Goal: Contribute content: Contribute content

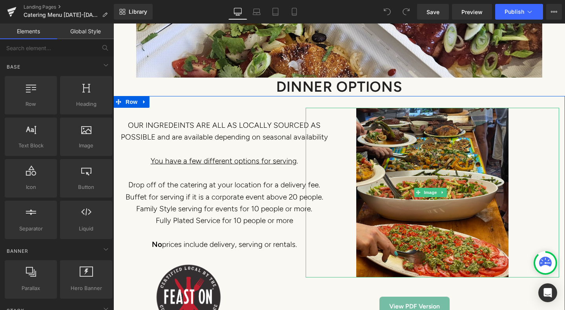
scroll to position [3767, 0]
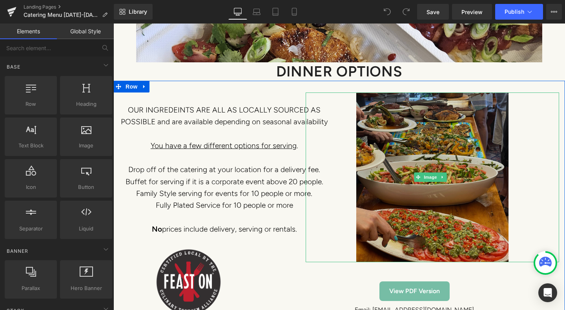
click at [454, 124] on img at bounding box center [432, 178] width 152 height 170
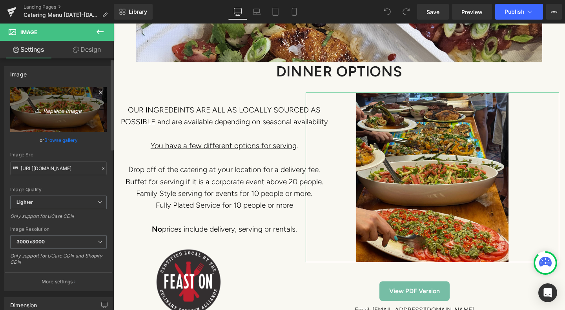
click at [60, 109] on icon "Replace Image" at bounding box center [58, 110] width 63 height 10
type input "C:\fakepath\20250906_173955.jpg"
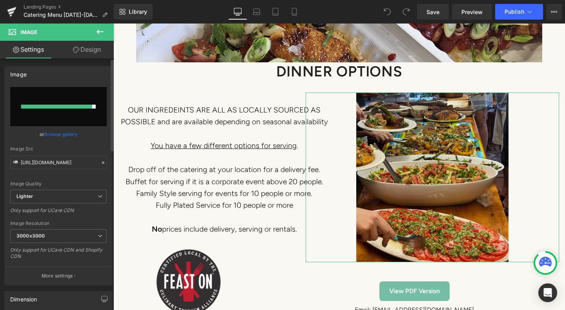
click at [57, 134] on link "Browse gallery" at bounding box center [60, 135] width 33 height 14
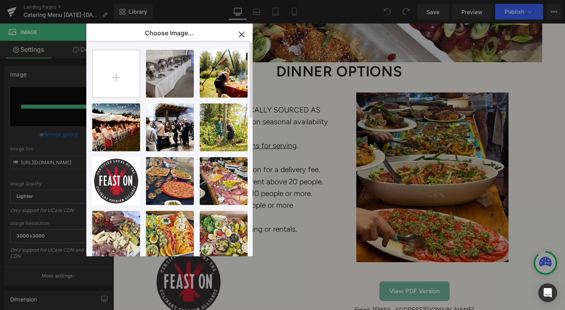
click at [115, 78] on input "file" at bounding box center [116, 73] width 47 height 47
type input "C:\fakepath\20250906_173955.jpg"
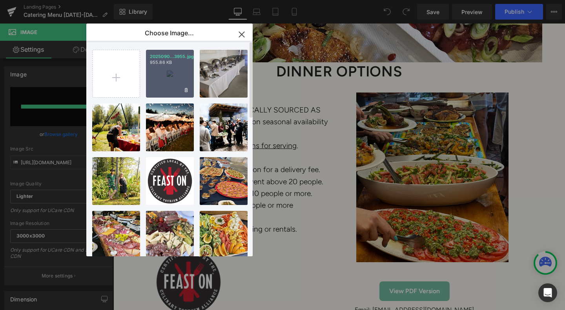
click at [176, 76] on div "2025090...3955.jpg 955.86 KB" at bounding box center [170, 74] width 48 height 48
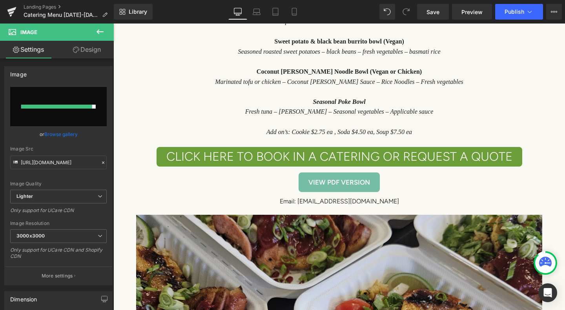
scroll to position [3375, 0]
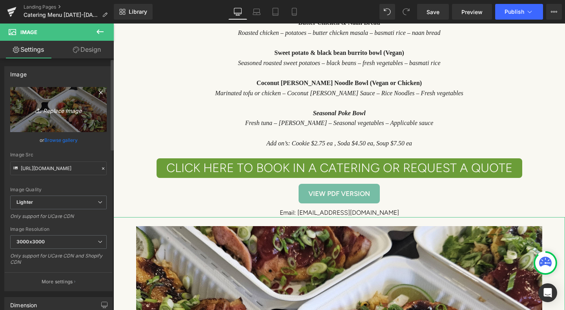
click at [67, 110] on icon "Replace Image" at bounding box center [58, 110] width 63 height 10
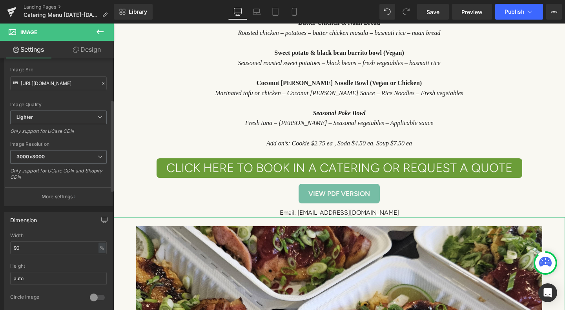
scroll to position [118, 0]
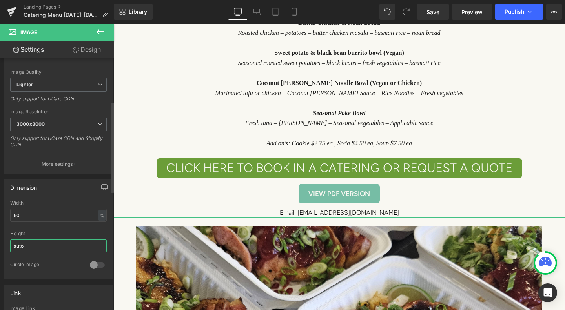
click at [26, 244] on input "auto" at bounding box center [58, 246] width 97 height 13
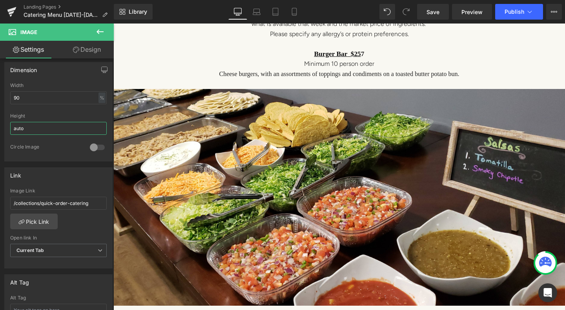
scroll to position [2394, 0]
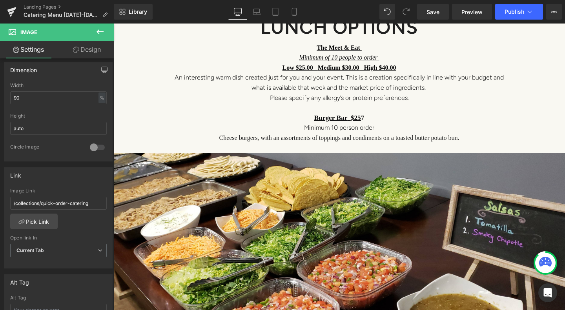
click at [96, 31] on icon at bounding box center [99, 31] width 9 height 9
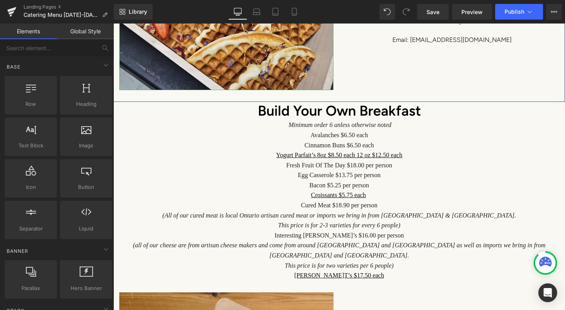
scroll to position [2040, 0]
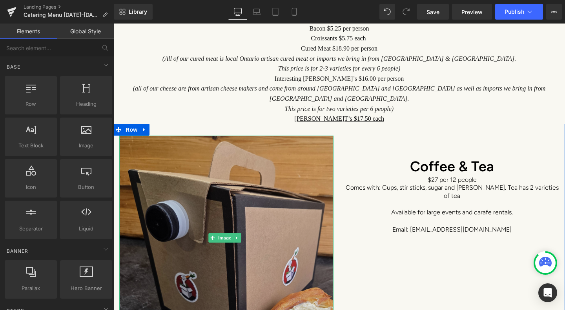
click at [275, 166] on img at bounding box center [226, 238] width 214 height 205
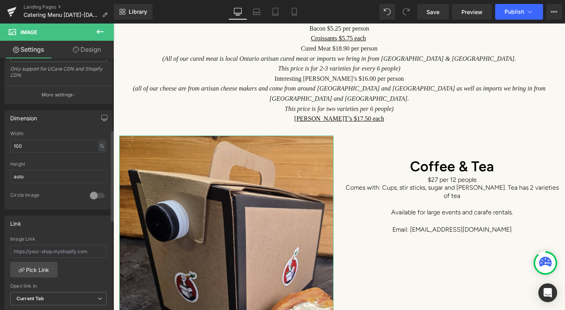
scroll to position [196, 0]
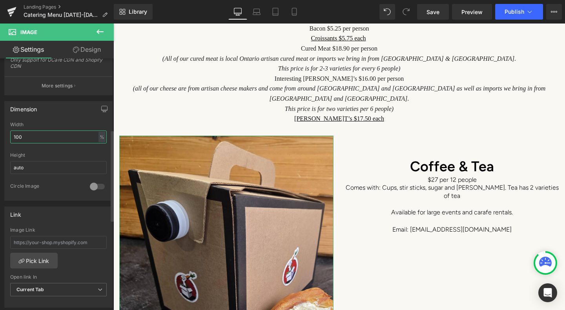
click at [32, 135] on input "100" at bounding box center [58, 137] width 97 height 13
type input "1"
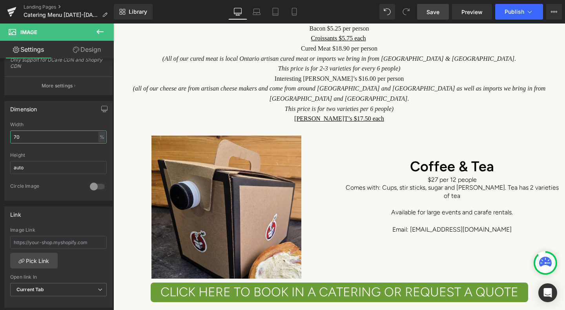
type input "70"
click at [449, 9] on link "Save" at bounding box center [433, 12] width 32 height 16
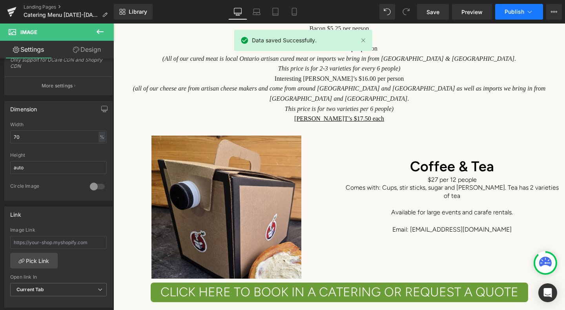
click at [529, 10] on icon at bounding box center [530, 12] width 8 height 8
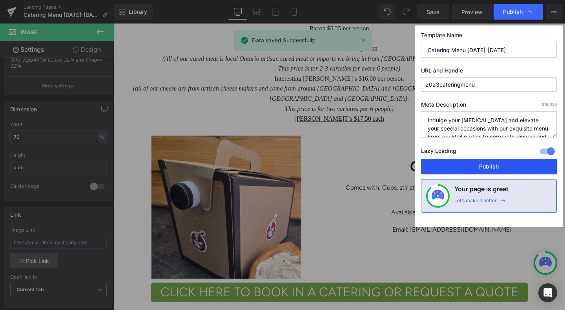
click at [496, 166] on button "Publish" at bounding box center [489, 167] width 136 height 16
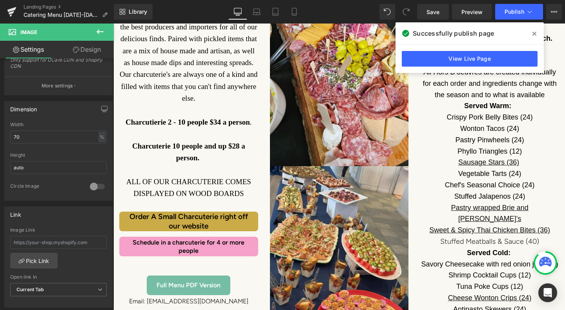
scroll to position [942, 0]
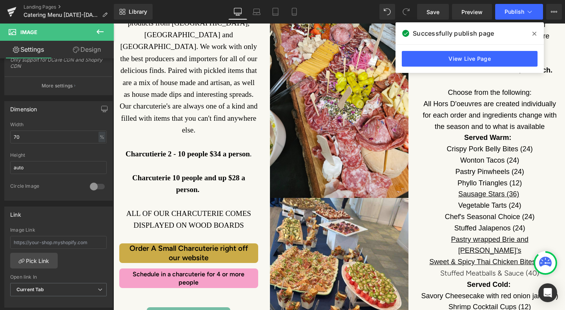
click at [536, 34] on icon at bounding box center [534, 34] width 4 height 6
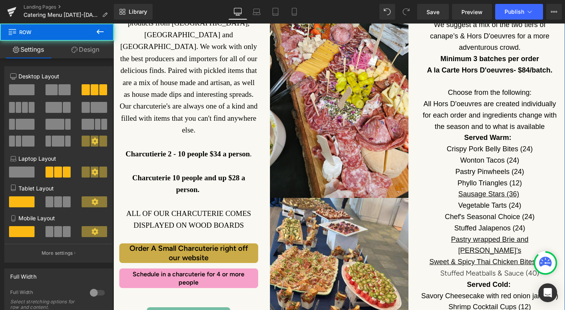
click at [128, 245] on div "Our charcuterie is always different and ever changing. Featuring really amazing…" at bounding box center [188, 145] width 151 height 386
click at [144, 252] on div "Our charcuterie is always different and ever changing. Featuring really amazing…" at bounding box center [188, 145] width 151 height 386
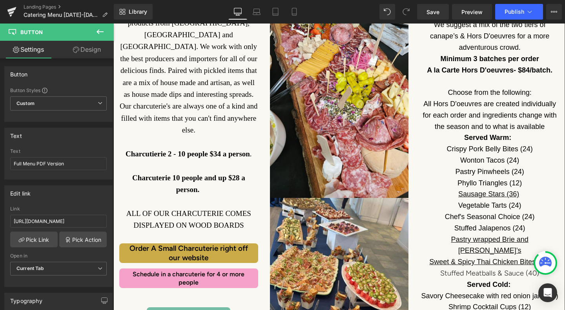
click at [160, 271] on span "Schedule in a charcuterie for 4 or more people" at bounding box center [188, 279] width 119 height 16
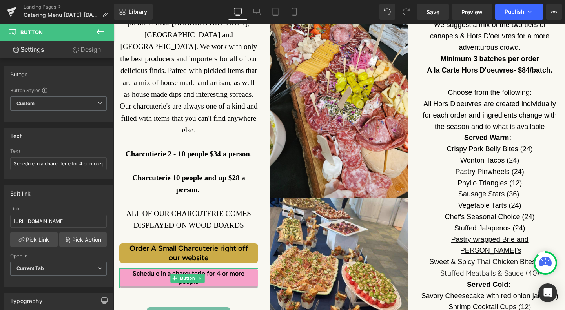
click at [159, 244] on div "Our charcuterie is always different and ever changing. Featuring really amazing…" at bounding box center [188, 145] width 151 height 386
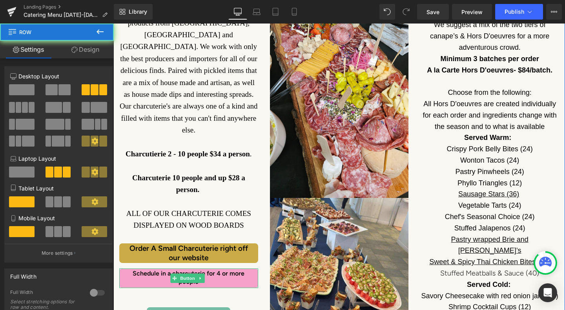
click at [156, 251] on div "Our charcuterie is always different and ever changing. Featuring really amazing…" at bounding box center [188, 145] width 151 height 386
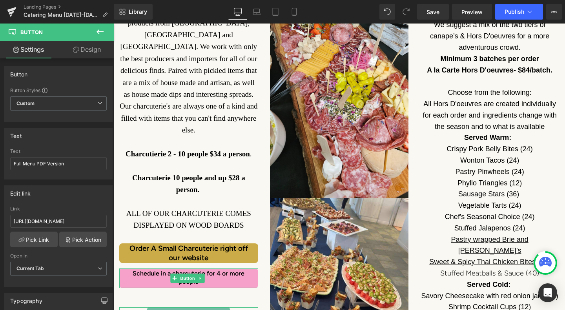
click at [89, 47] on link "Design" at bounding box center [86, 50] width 57 height 18
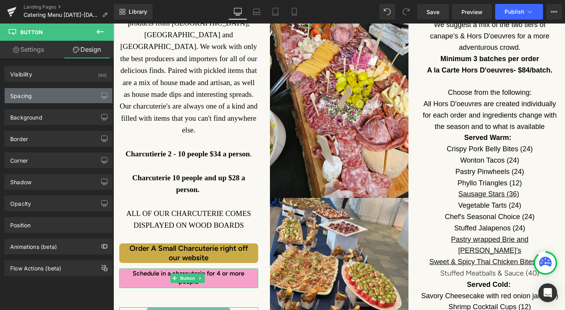
click at [67, 100] on div "Spacing" at bounding box center [59, 95] width 108 height 15
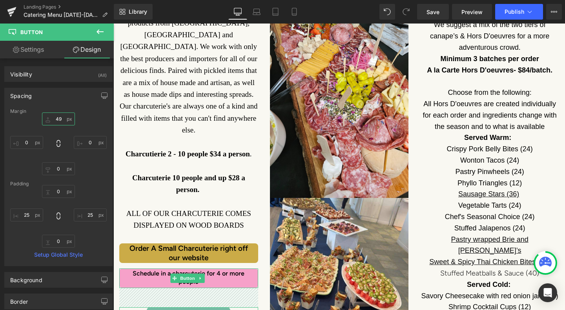
click at [63, 122] on input "49" at bounding box center [58, 119] width 33 height 13
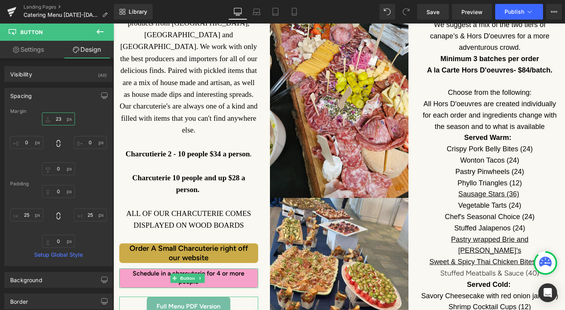
type input "22"
click at [435, 11] on span "Save" at bounding box center [433, 12] width 13 height 8
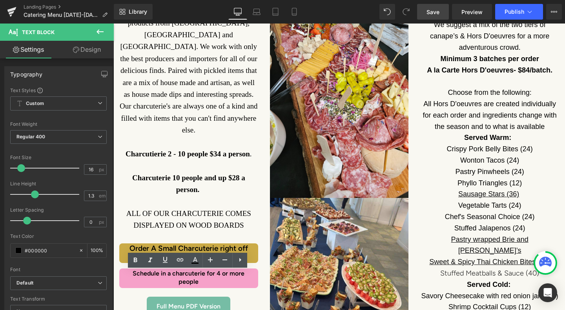
click at [116, 253] on div "Our charcuterie is always different and ever changing. Featuring really amazing…" at bounding box center [188, 140] width 151 height 376
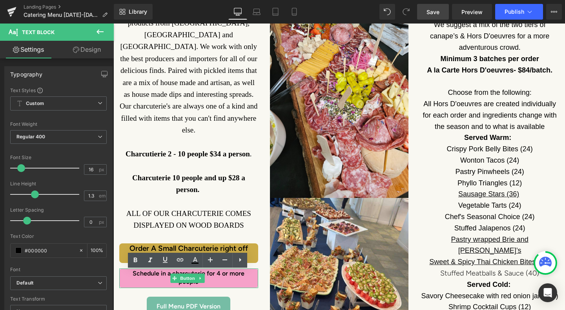
click at [127, 269] on link "Schedule in a charcuterie for 4 or more people" at bounding box center [188, 279] width 139 height 20
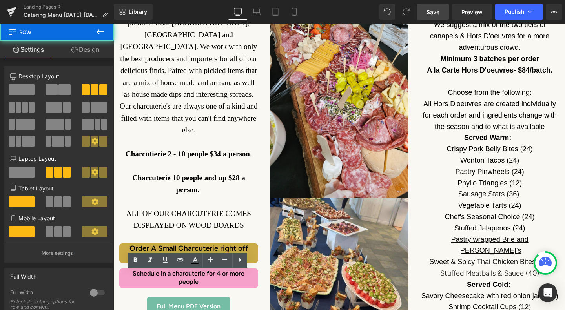
click at [122, 251] on div "Our charcuterie is always different and ever changing. Featuring really amazing…" at bounding box center [188, 140] width 151 height 376
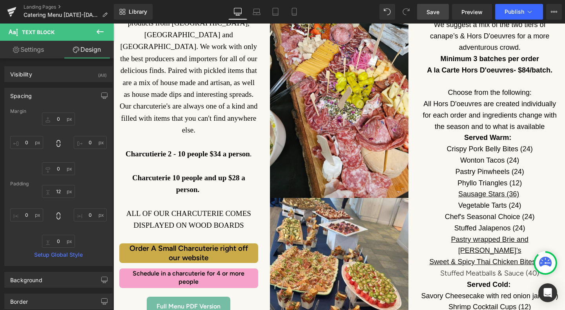
click at [436, 11] on span "Save" at bounding box center [433, 12] width 13 height 8
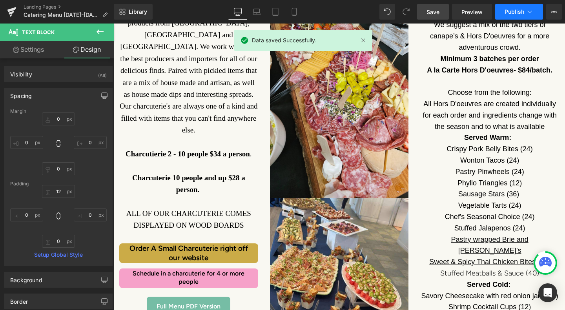
click at [530, 12] on icon at bounding box center [530, 12] width 4 height 2
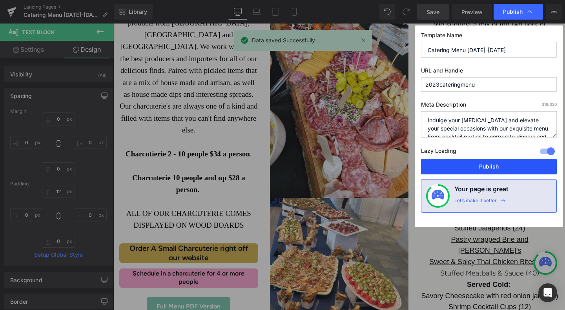
click at [501, 168] on button "Publish" at bounding box center [489, 167] width 136 height 16
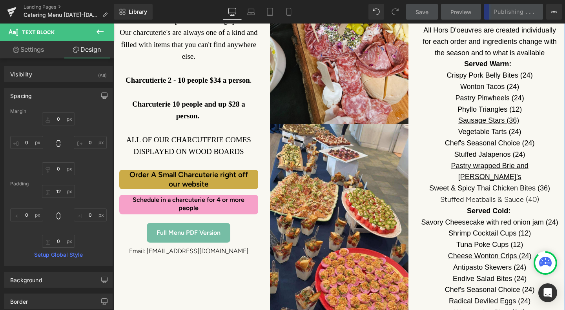
scroll to position [1138, 0]
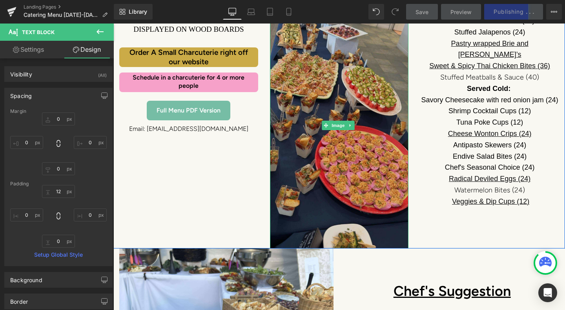
click at [389, 104] on img at bounding box center [339, 125] width 139 height 247
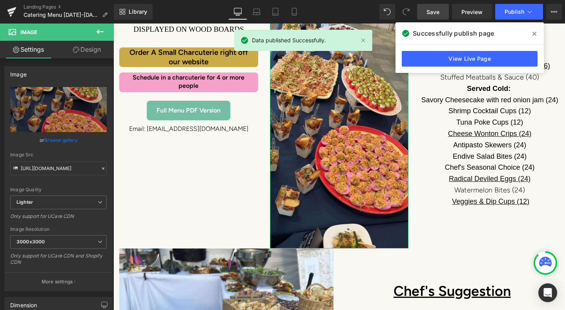
click at [99, 48] on link "Design" at bounding box center [86, 50] width 57 height 18
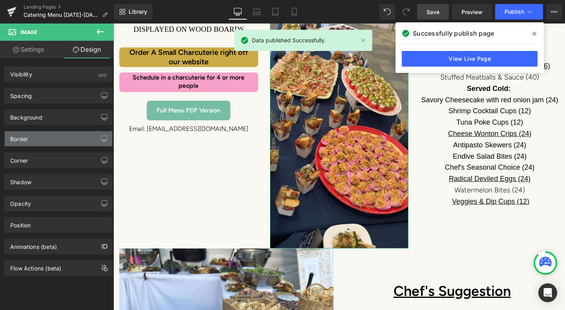
click at [44, 137] on div "Border" at bounding box center [59, 138] width 108 height 15
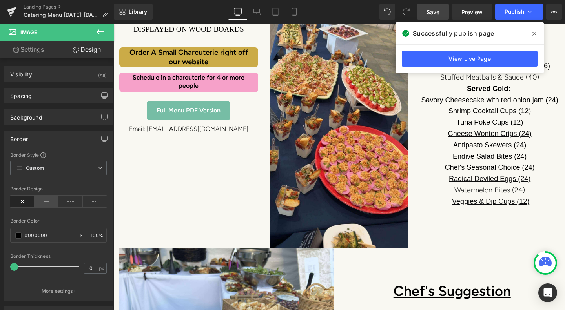
click at [47, 203] on icon at bounding box center [47, 202] width 24 height 12
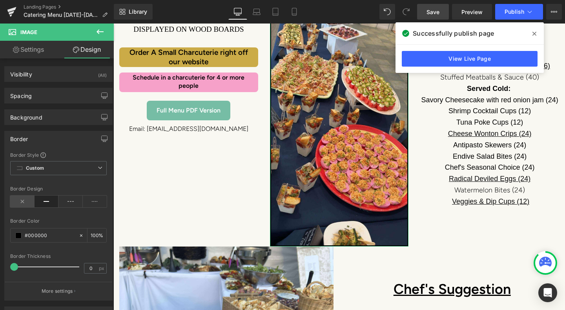
click at [18, 201] on icon at bounding box center [22, 202] width 24 height 12
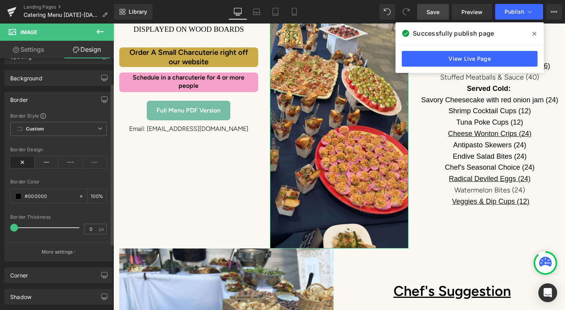
scroll to position [0, 0]
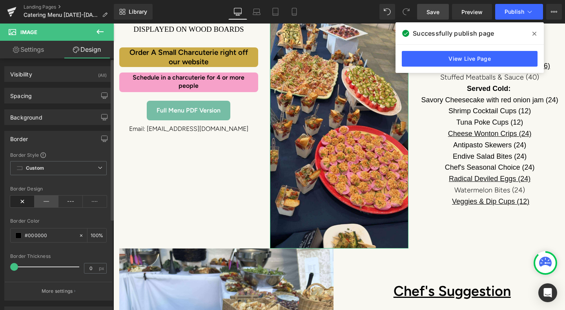
click at [47, 201] on icon at bounding box center [47, 202] width 24 height 12
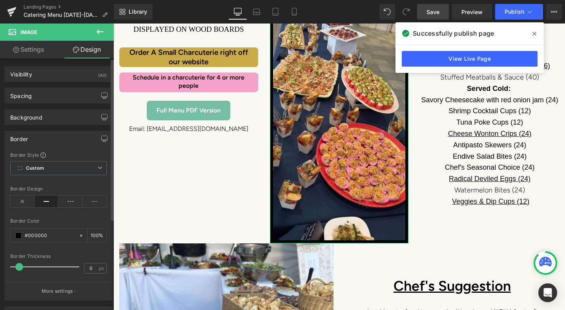
drag, startPoint x: 15, startPoint y: 268, endPoint x: 20, endPoint y: 267, distance: 5.1
click at [20, 267] on span at bounding box center [19, 267] width 8 height 8
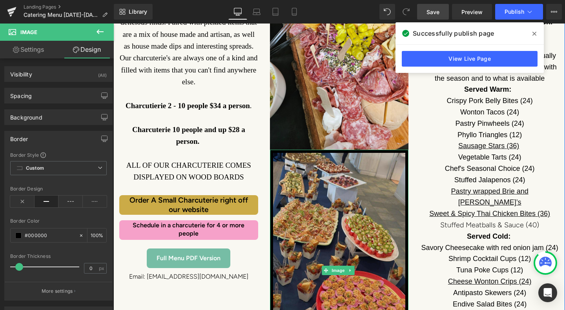
scroll to position [981, 0]
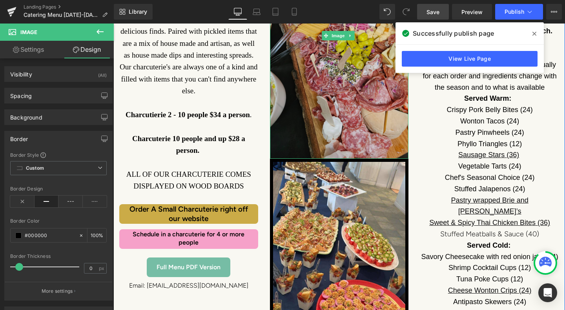
click at [329, 96] on img at bounding box center [339, 35] width 139 height 247
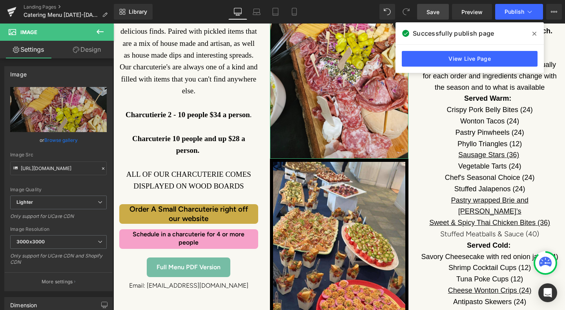
click at [90, 48] on link "Design" at bounding box center [86, 50] width 57 height 18
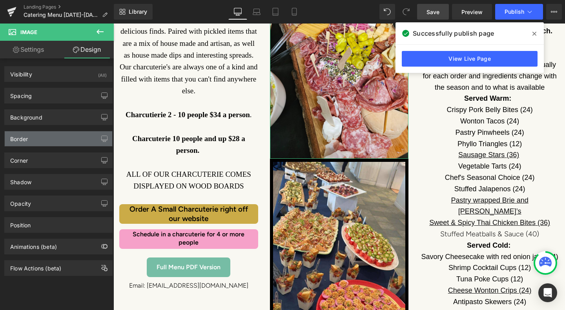
click at [55, 136] on div "Border" at bounding box center [59, 138] width 108 height 15
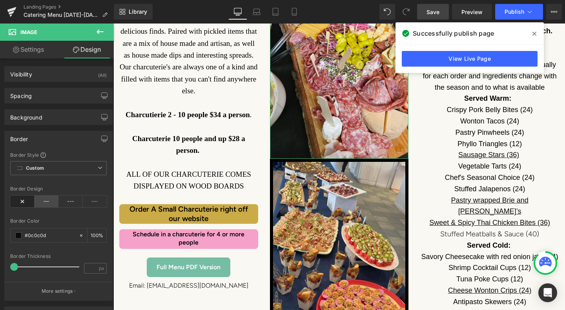
click at [43, 202] on icon at bounding box center [47, 202] width 24 height 12
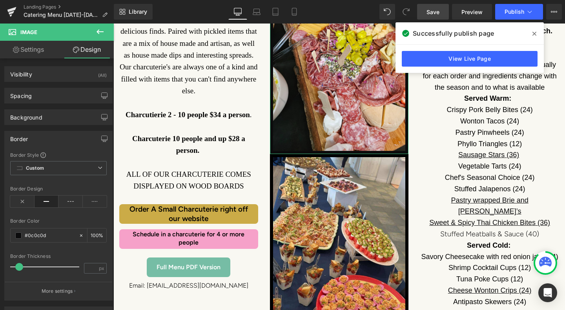
drag, startPoint x: 14, startPoint y: 268, endPoint x: 19, endPoint y: 267, distance: 4.8
click at [19, 267] on span at bounding box center [19, 267] width 8 height 8
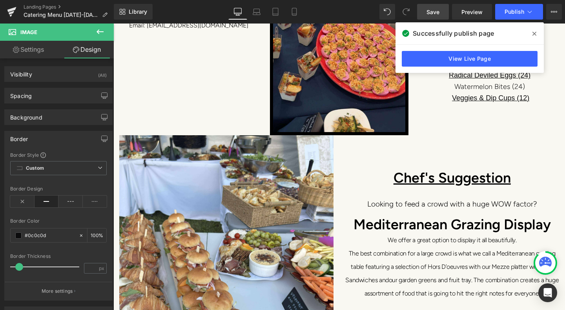
scroll to position [1295, 0]
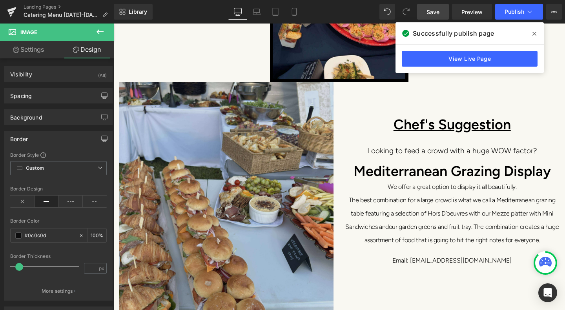
click at [279, 152] on img at bounding box center [226, 224] width 214 height 285
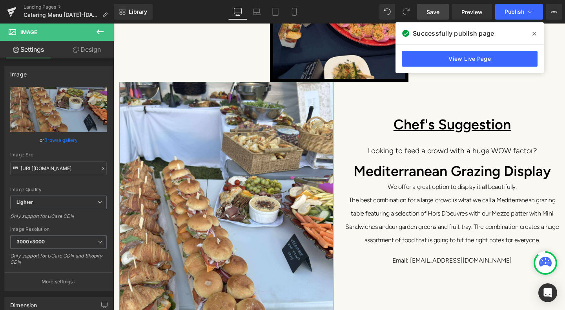
click at [86, 55] on link "Design" at bounding box center [86, 50] width 57 height 18
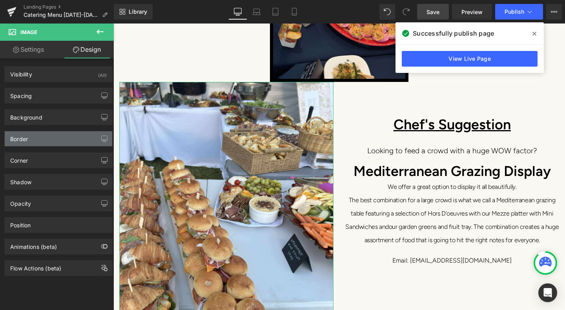
click at [64, 142] on div "Border" at bounding box center [59, 138] width 108 height 15
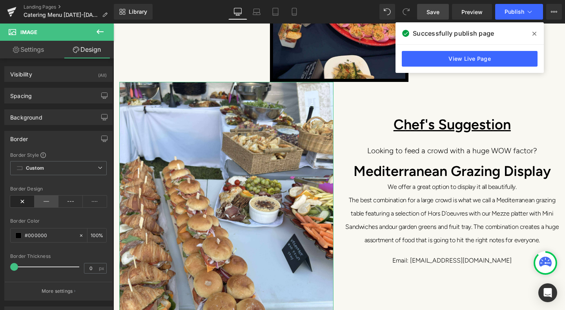
click at [43, 203] on icon at bounding box center [47, 202] width 24 height 12
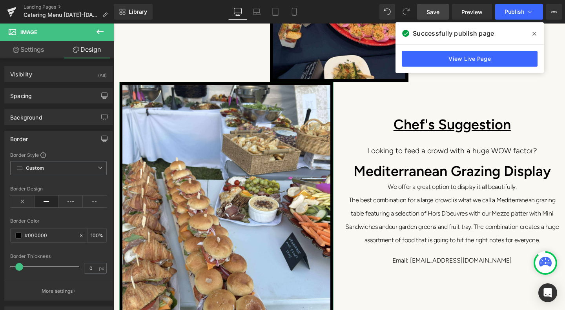
drag, startPoint x: 12, startPoint y: 265, endPoint x: 17, endPoint y: 265, distance: 5.1
click at [17, 265] on span at bounding box center [19, 267] width 8 height 8
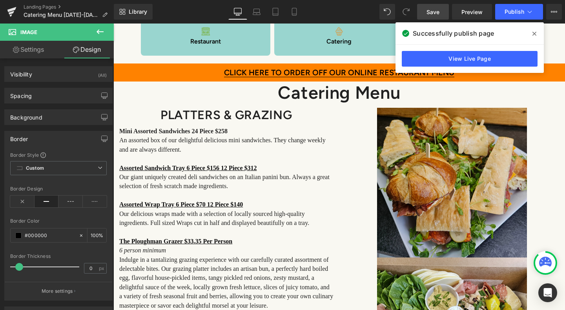
scroll to position [78, 0]
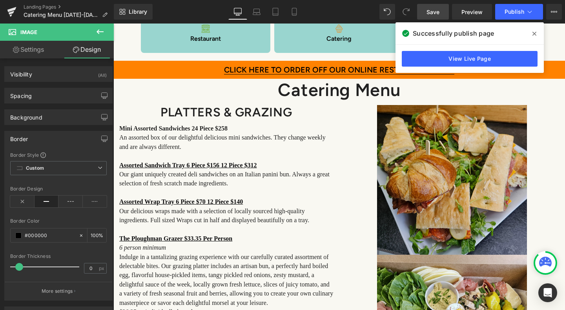
click at [425, 177] on img at bounding box center [452, 180] width 150 height 150
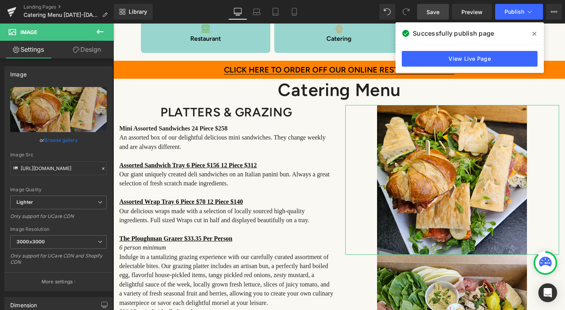
click at [75, 48] on icon at bounding box center [76, 50] width 6 height 6
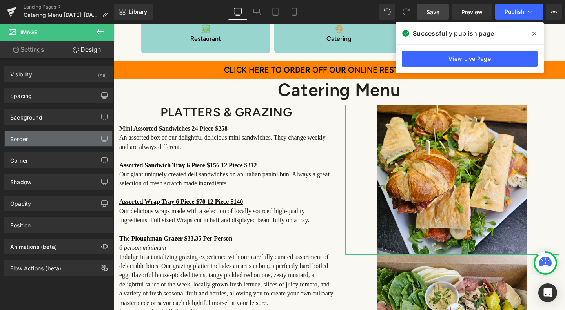
click at [29, 146] on div "Border" at bounding box center [59, 138] width 108 height 15
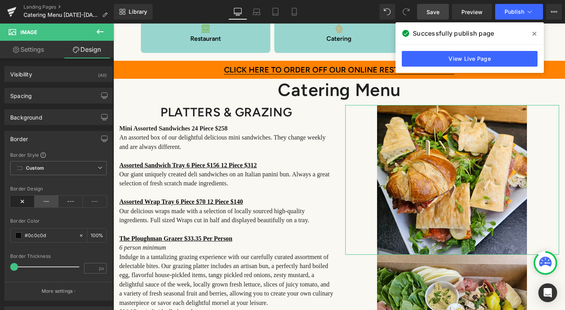
click at [44, 201] on icon at bounding box center [47, 202] width 24 height 12
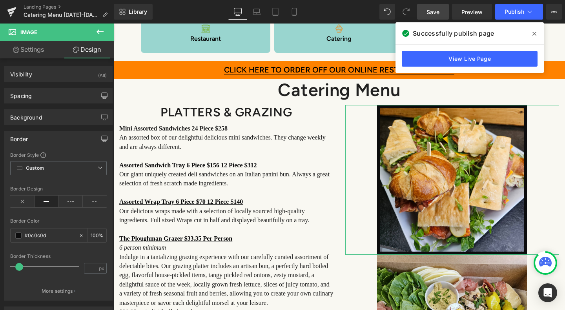
drag, startPoint x: 12, startPoint y: 266, endPoint x: 16, endPoint y: 265, distance: 4.7
click at [16, 265] on span at bounding box center [19, 267] width 8 height 8
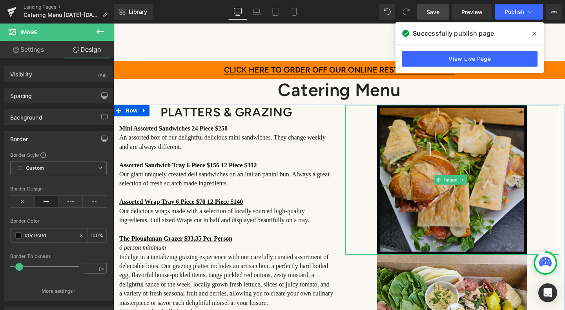
scroll to position [157, 0]
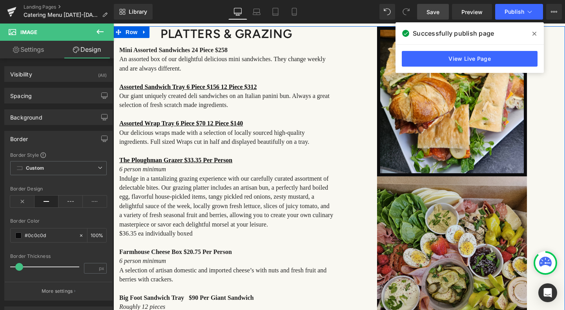
click at [428, 220] on img at bounding box center [452, 252] width 150 height 150
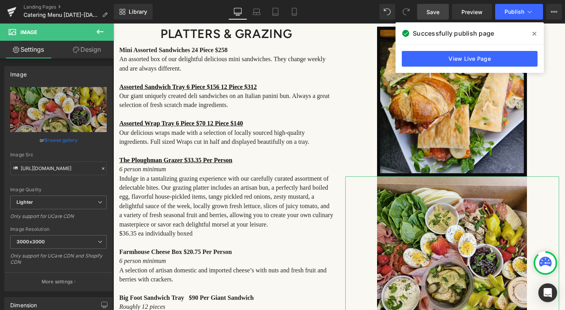
click at [84, 53] on link "Design" at bounding box center [86, 50] width 57 height 18
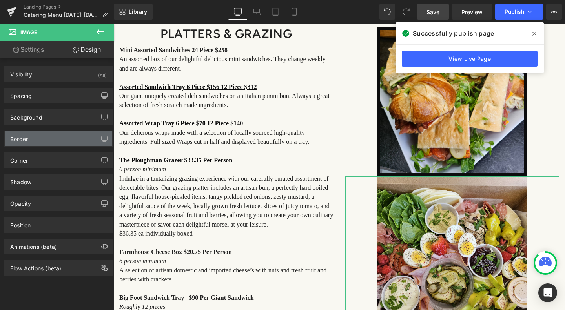
click at [31, 140] on div "Border" at bounding box center [59, 138] width 108 height 15
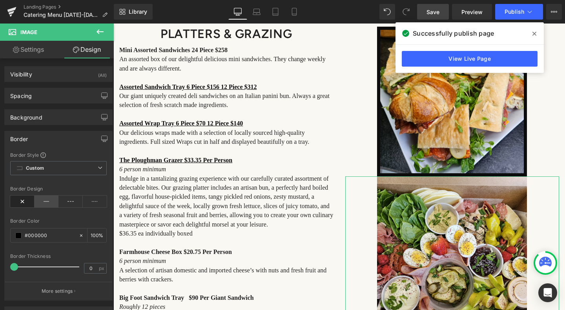
click at [42, 201] on icon at bounding box center [47, 202] width 24 height 12
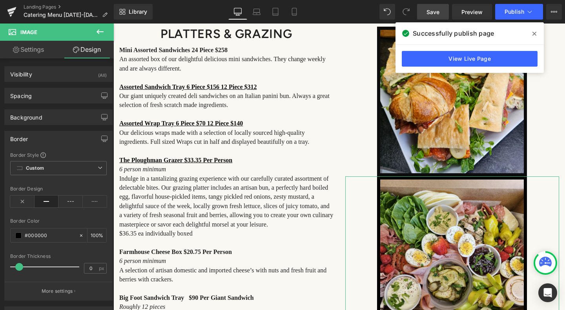
drag, startPoint x: 14, startPoint y: 266, endPoint x: 18, endPoint y: 265, distance: 4.7
click at [18, 265] on span at bounding box center [19, 267] width 8 height 8
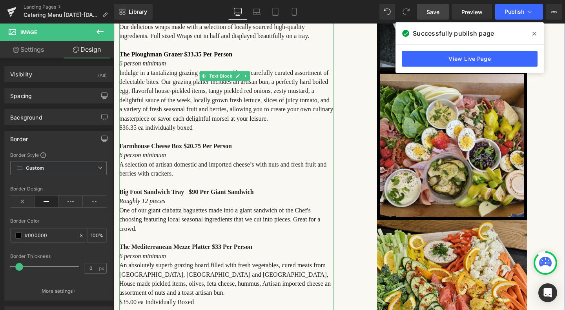
scroll to position [314, 0]
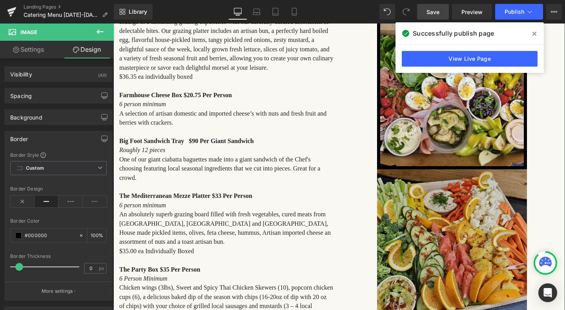
click at [438, 229] on img at bounding box center [452, 245] width 150 height 150
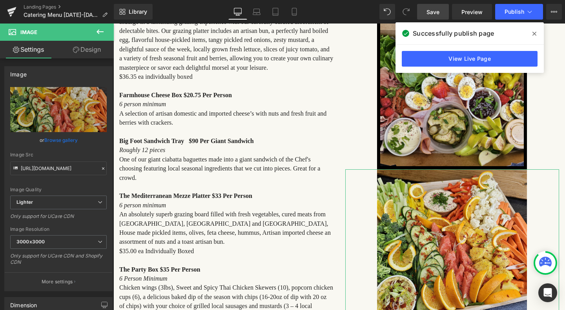
click at [99, 49] on link "Design" at bounding box center [86, 50] width 57 height 18
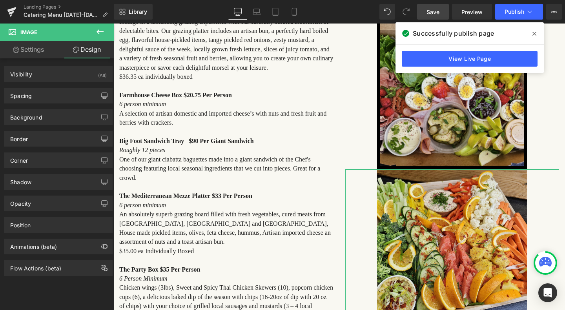
drag, startPoint x: 37, startPoint y: 142, endPoint x: 31, endPoint y: 165, distance: 24.4
click at [37, 142] on div "Border" at bounding box center [59, 138] width 108 height 15
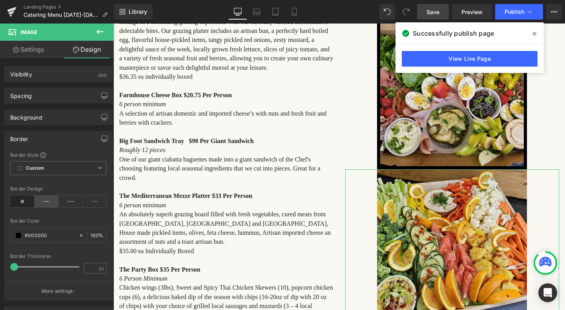
click at [41, 199] on icon at bounding box center [47, 202] width 24 height 12
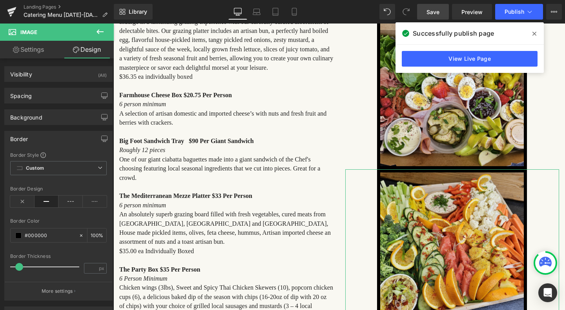
drag, startPoint x: 14, startPoint y: 268, endPoint x: 19, endPoint y: 267, distance: 5.2
click at [19, 267] on span at bounding box center [19, 267] width 8 height 8
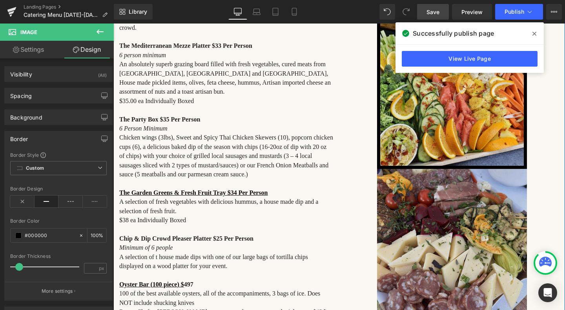
scroll to position [471, 0]
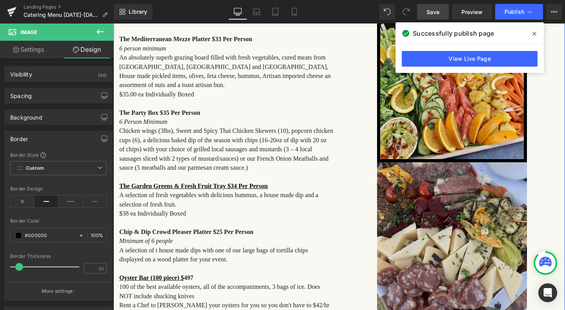
click at [451, 211] on img at bounding box center [452, 237] width 150 height 150
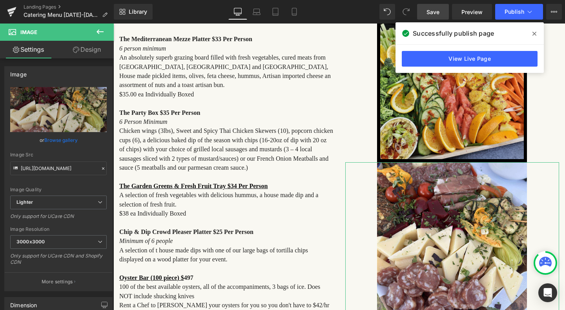
click at [93, 49] on link "Design" at bounding box center [86, 50] width 57 height 18
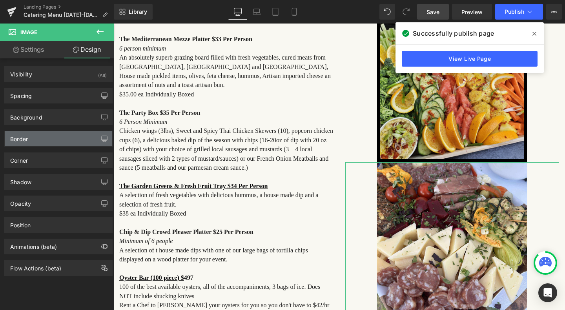
click at [44, 137] on div "Border" at bounding box center [59, 138] width 108 height 15
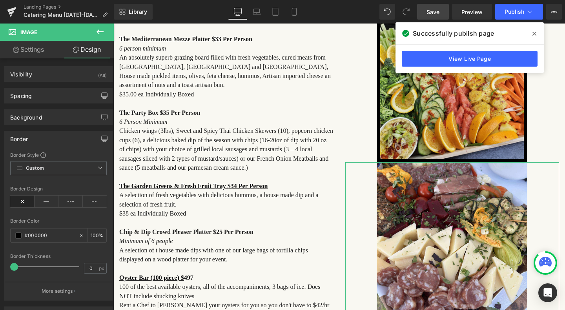
click at [16, 267] on span at bounding box center [14, 267] width 8 height 8
click at [18, 267] on div at bounding box center [46, 267] width 65 height 16
click at [18, 267] on span at bounding box center [19, 267] width 8 height 8
click at [19, 267] on span at bounding box center [19, 267] width 8 height 8
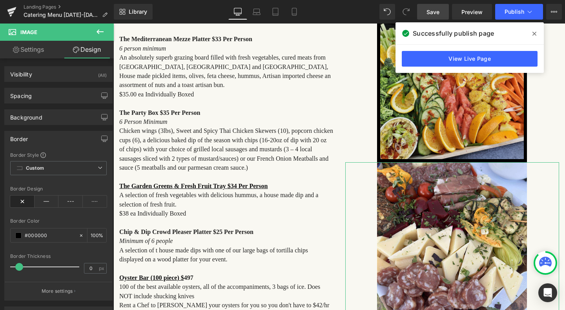
click at [20, 267] on span at bounding box center [19, 267] width 8 height 8
click at [42, 203] on icon at bounding box center [47, 202] width 24 height 12
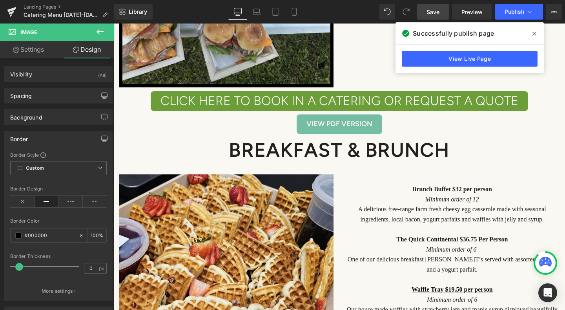
scroll to position [1648, 0]
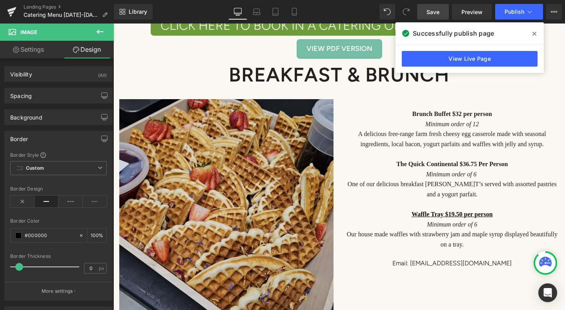
click at [284, 181] on img at bounding box center [226, 206] width 214 height 215
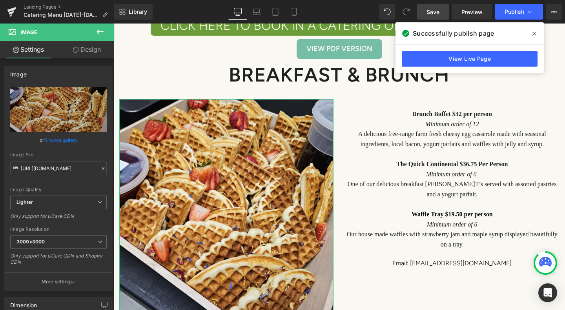
click at [95, 49] on link "Design" at bounding box center [86, 50] width 57 height 18
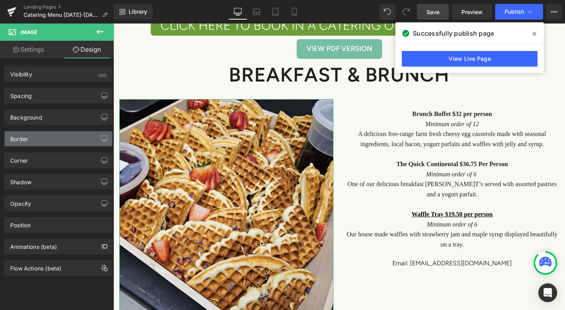
click at [75, 135] on div "Border" at bounding box center [59, 138] width 108 height 15
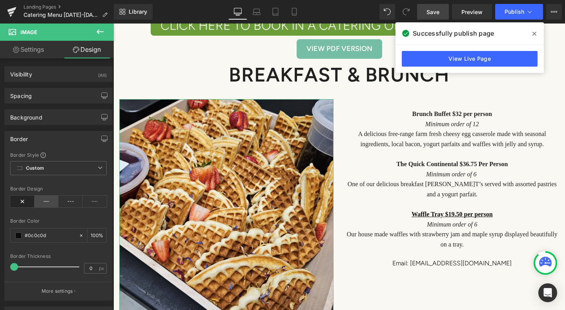
click at [48, 201] on icon at bounding box center [47, 202] width 24 height 12
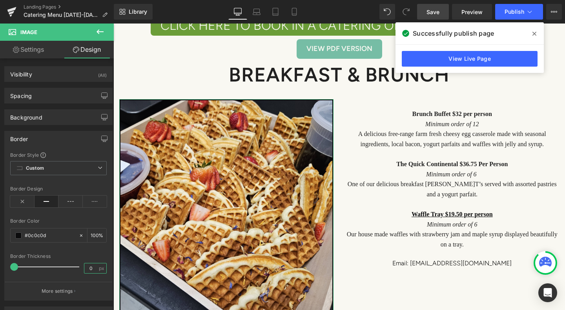
click at [90, 267] on input "0" at bounding box center [91, 269] width 14 height 10
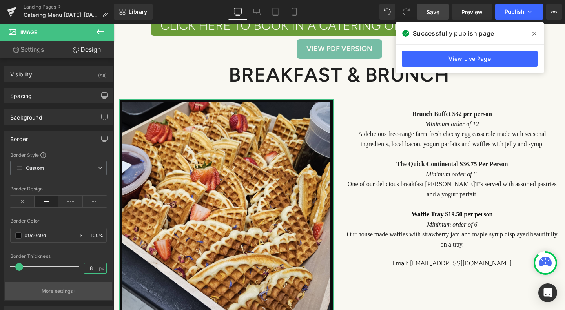
type input "8"
click at [96, 282] on button "More settings" at bounding box center [59, 291] width 108 height 18
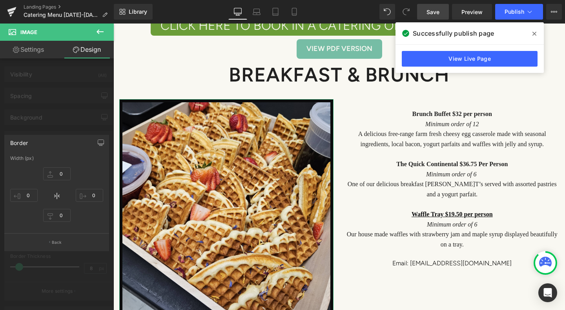
click at [55, 272] on div at bounding box center [57, 169] width 114 height 291
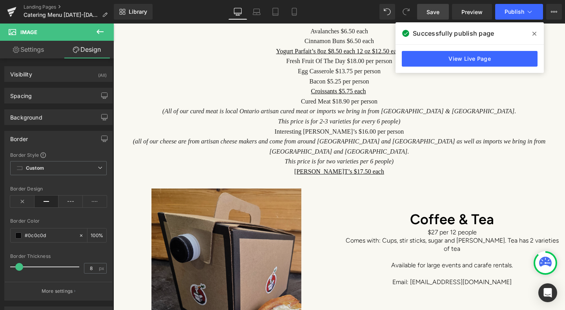
scroll to position [2040, 0]
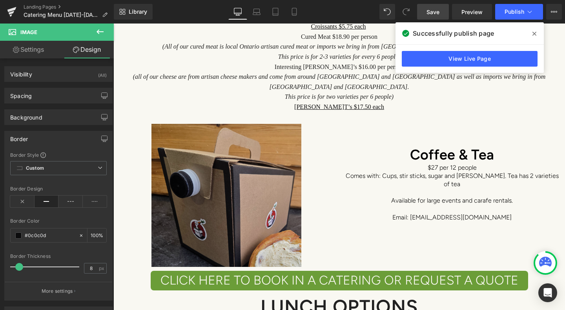
click at [232, 139] on img at bounding box center [226, 195] width 150 height 143
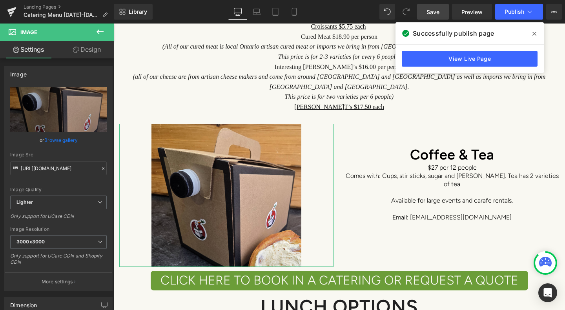
click at [88, 48] on link "Design" at bounding box center [86, 50] width 57 height 18
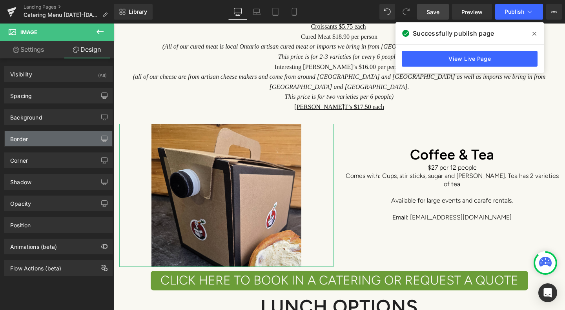
click at [49, 133] on div "Border" at bounding box center [59, 138] width 108 height 15
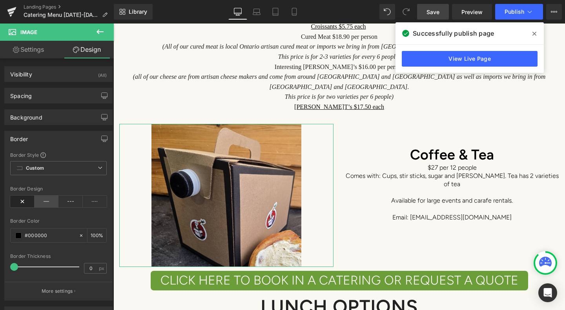
click at [44, 200] on icon at bounding box center [47, 202] width 24 height 12
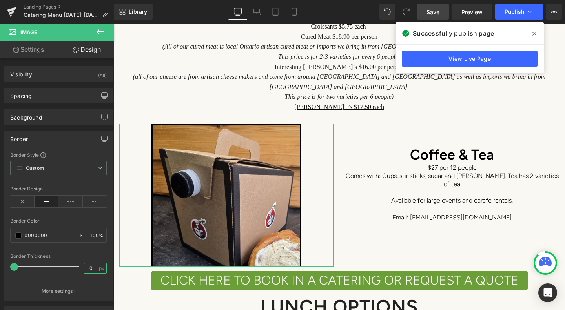
click at [93, 267] on input "0" at bounding box center [91, 269] width 14 height 10
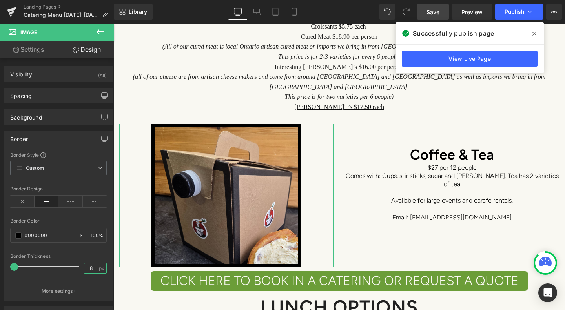
type input "8"
click at [99, 253] on div "Border Style Custom Custom Setup Global Style Custom Setup Global Style Border …" at bounding box center [59, 226] width 108 height 149
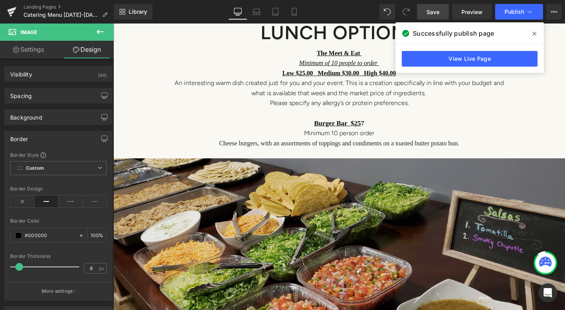
scroll to position [2354, 0]
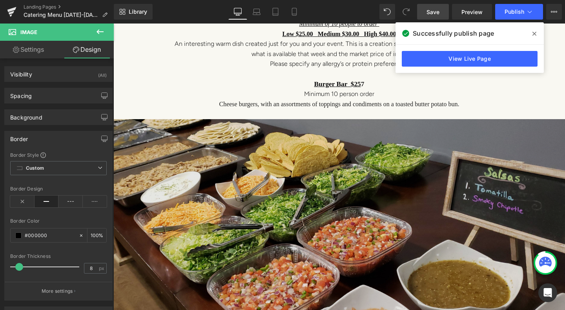
click at [212, 186] on img at bounding box center [339, 227] width 452 height 217
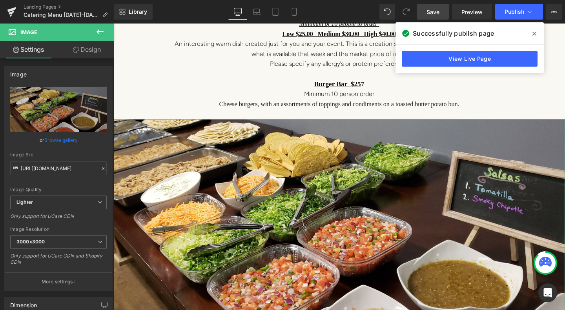
click at [92, 48] on link "Design" at bounding box center [86, 50] width 57 height 18
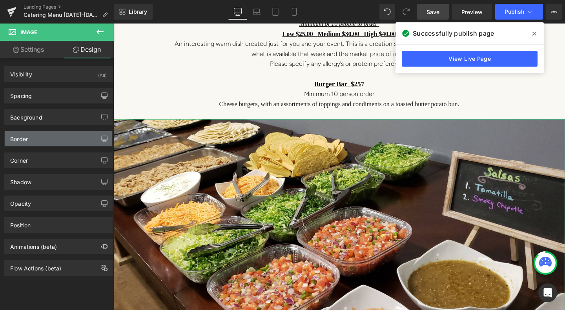
click at [38, 137] on div "Border" at bounding box center [59, 138] width 108 height 15
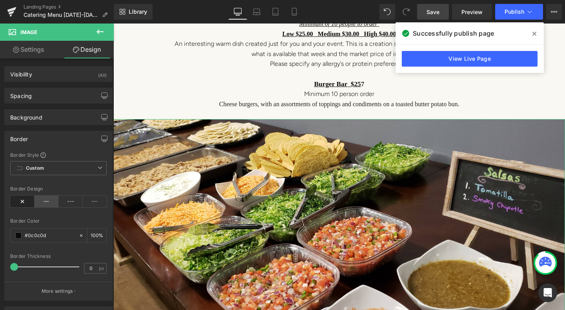
click at [40, 202] on icon at bounding box center [47, 202] width 24 height 12
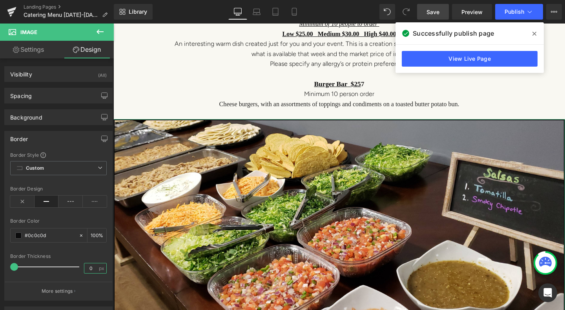
click at [90, 269] on input "0" at bounding box center [91, 269] width 14 height 10
type input "8"
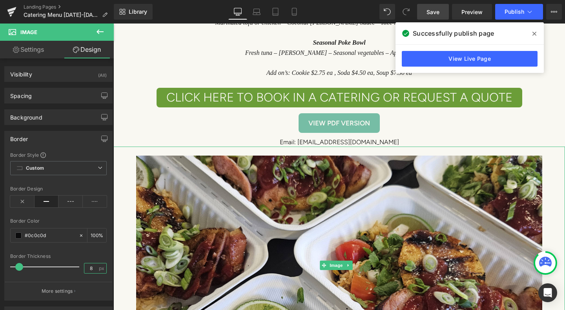
scroll to position [3414, 0]
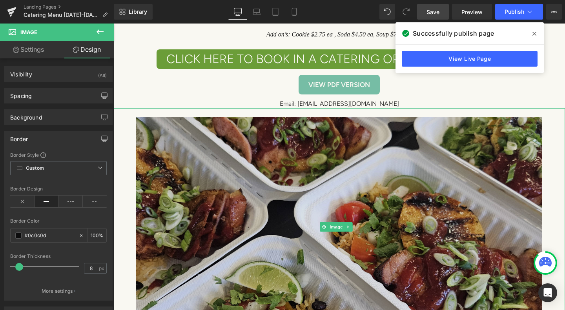
click at [193, 211] on img at bounding box center [339, 227] width 407 height 238
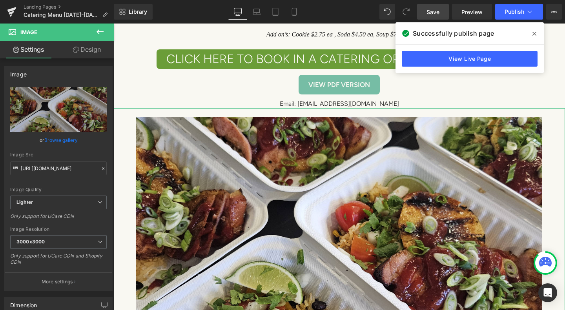
click at [91, 53] on link "Design" at bounding box center [86, 50] width 57 height 18
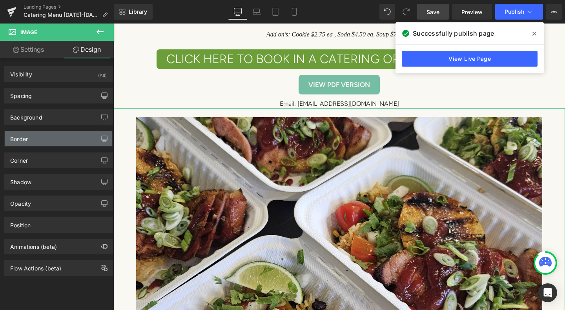
click at [40, 143] on div "Border" at bounding box center [59, 138] width 108 height 15
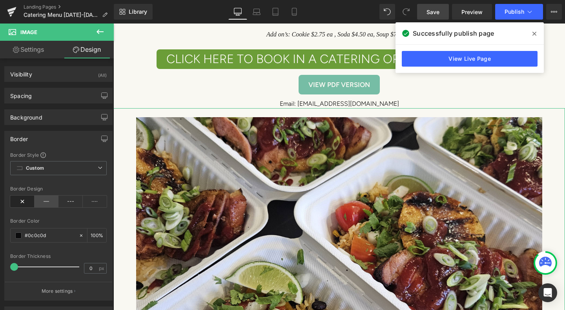
click at [46, 200] on icon at bounding box center [47, 202] width 24 height 12
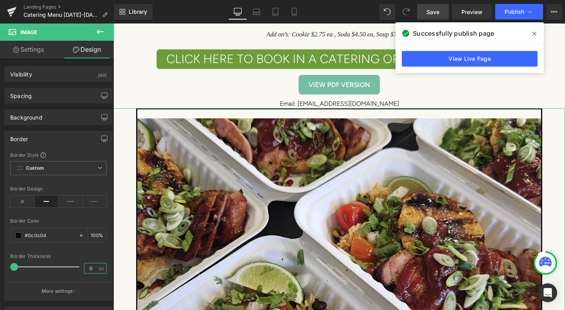
click at [89, 268] on input "0" at bounding box center [91, 269] width 14 height 10
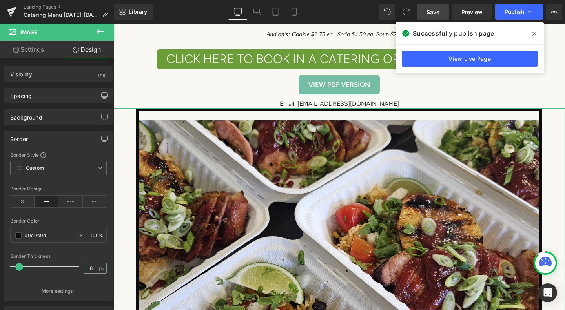
type input "8"
click at [93, 255] on div "Border Thickness" at bounding box center [58, 256] width 97 height 5
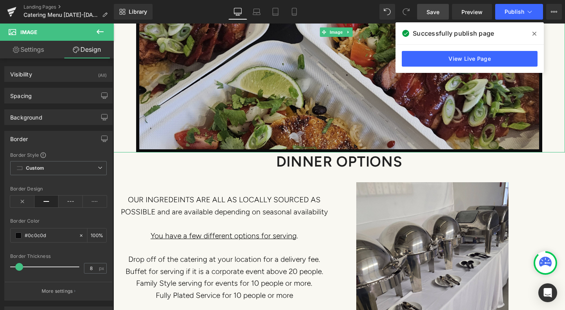
scroll to position [3767, 0]
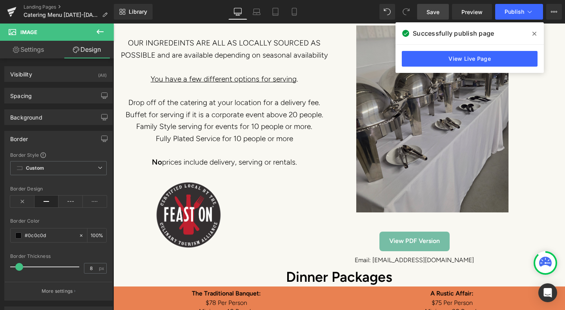
click at [382, 129] on img at bounding box center [432, 119] width 152 height 187
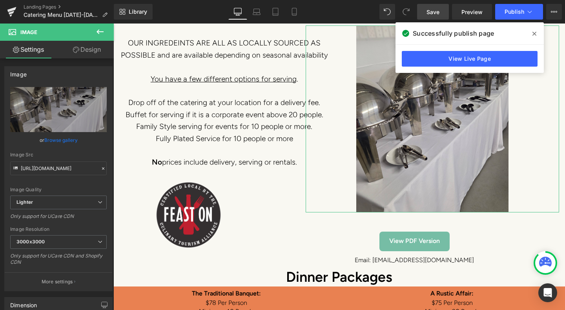
click at [97, 46] on link "Design" at bounding box center [86, 50] width 57 height 18
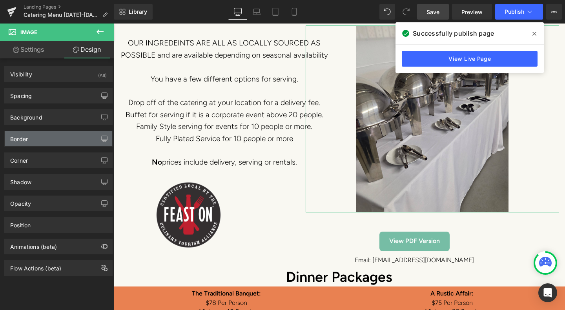
click at [32, 142] on div "Border" at bounding box center [59, 138] width 108 height 15
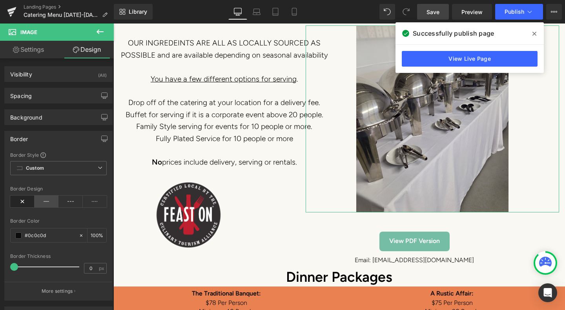
click at [49, 203] on icon at bounding box center [47, 202] width 24 height 12
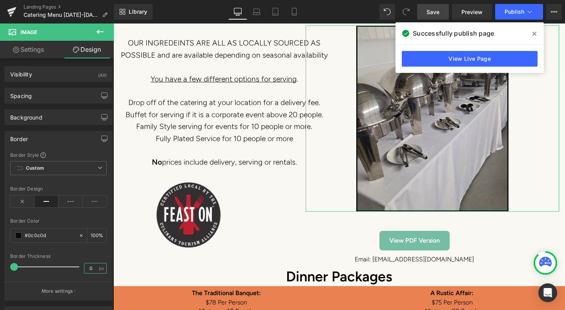
click at [90, 266] on input "0" at bounding box center [91, 269] width 14 height 10
type input "8"
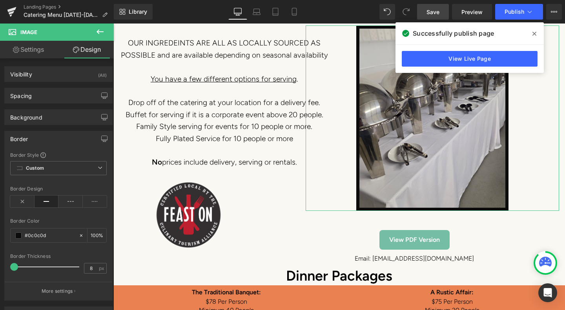
click at [91, 254] on div "Border Thickness" at bounding box center [58, 256] width 97 height 5
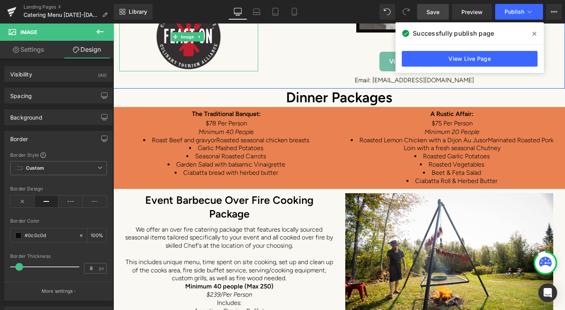
scroll to position [3963, 0]
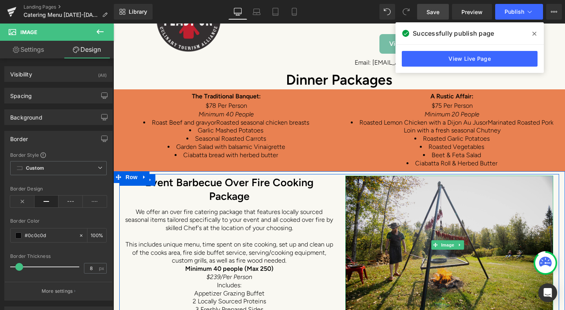
click at [438, 188] on img at bounding box center [449, 245] width 208 height 139
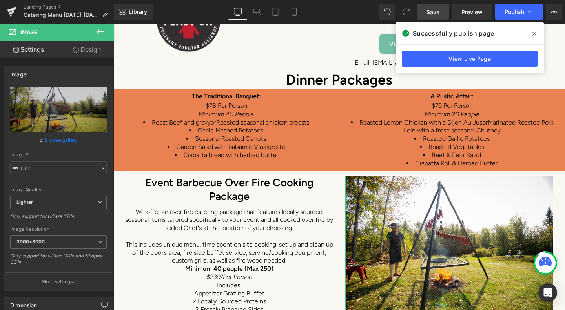
click at [79, 52] on link "Design" at bounding box center [86, 50] width 57 height 18
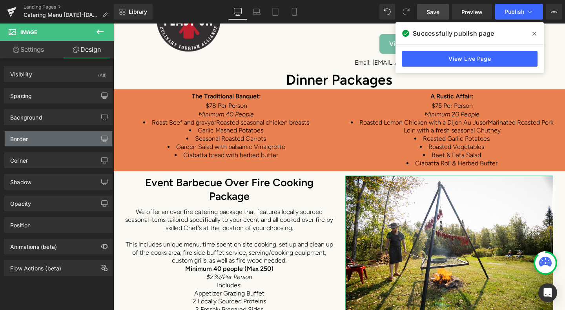
click at [34, 139] on div "Border" at bounding box center [59, 138] width 108 height 15
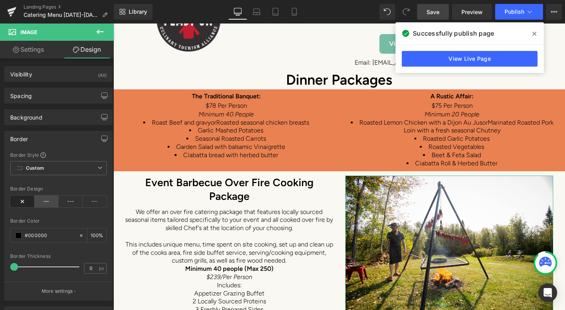
click at [44, 200] on icon at bounding box center [47, 202] width 24 height 12
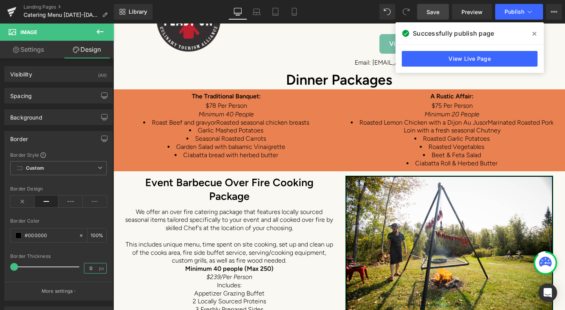
click at [89, 267] on input "0" at bounding box center [91, 269] width 14 height 10
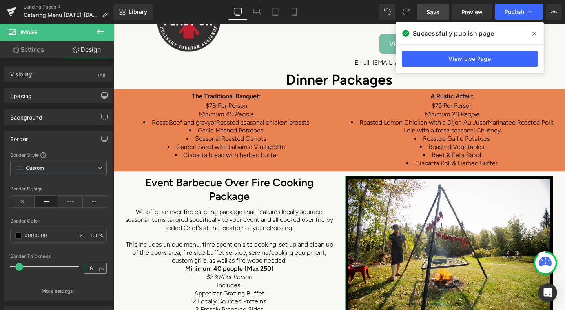
type input "8"
click at [97, 254] on div "Border Thickness" at bounding box center [58, 256] width 97 height 5
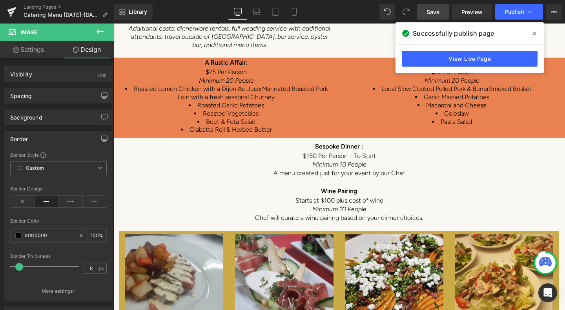
scroll to position [4395, 0]
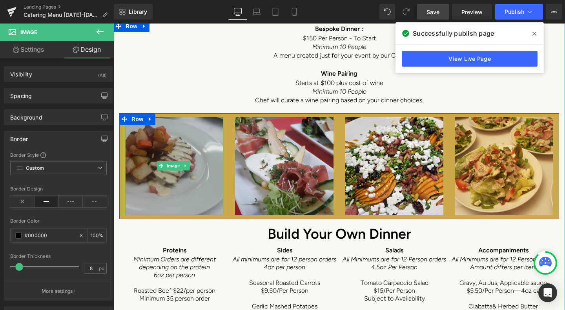
click at [199, 117] on img at bounding box center [174, 166] width 98 height 98
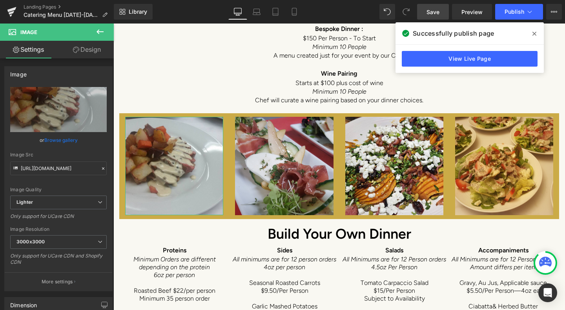
click at [77, 50] on icon at bounding box center [76, 50] width 6 height 6
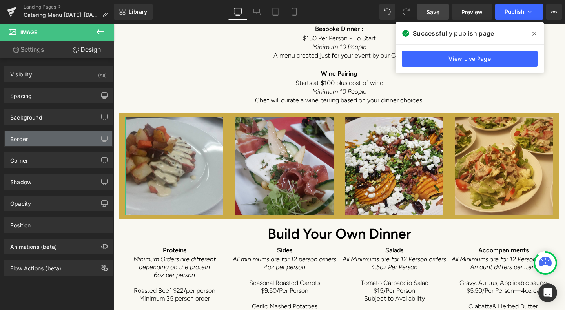
click at [57, 137] on div "Border" at bounding box center [59, 138] width 108 height 15
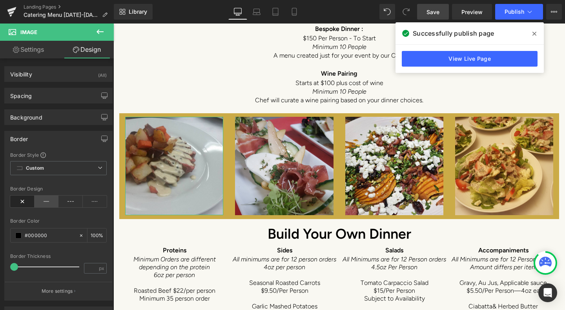
click at [43, 202] on icon at bounding box center [47, 202] width 24 height 12
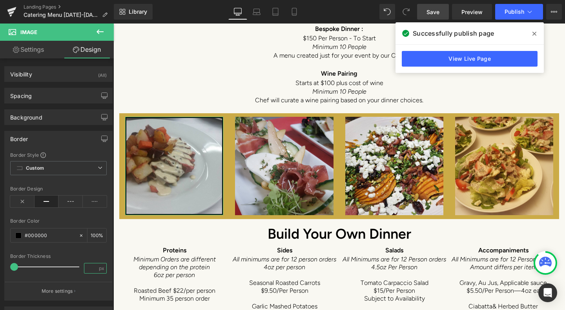
click at [88, 268] on input "number" at bounding box center [91, 269] width 14 height 10
type input "8"
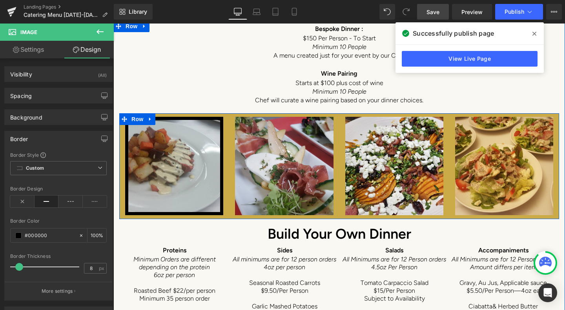
click at [268, 161] on span at bounding box center [272, 165] width 8 height 9
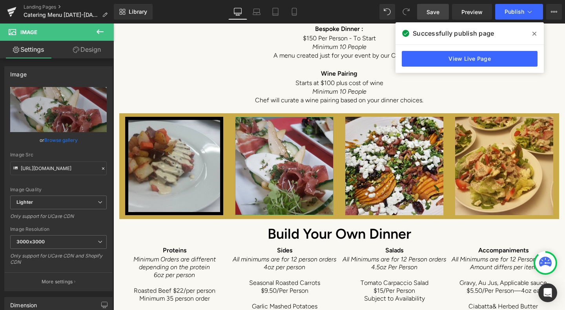
click at [77, 48] on icon at bounding box center [76, 50] width 6 height 6
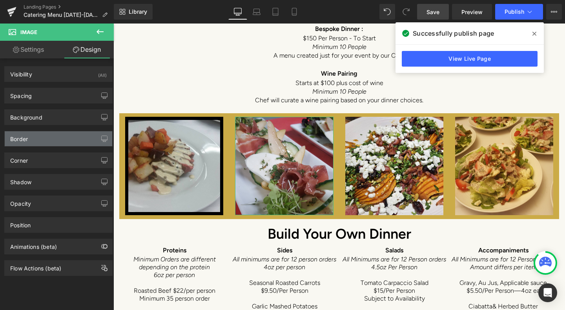
click at [50, 142] on div "Border" at bounding box center [59, 138] width 108 height 15
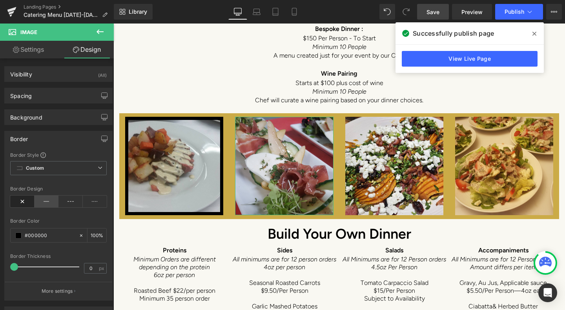
click at [42, 202] on icon at bounding box center [47, 202] width 24 height 12
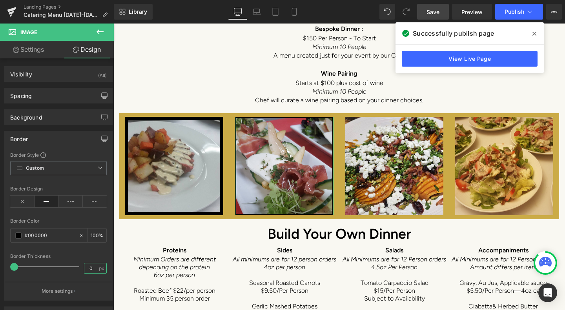
drag, startPoint x: 90, startPoint y: 268, endPoint x: 19, endPoint y: 226, distance: 82.2
click at [90, 268] on input "0" at bounding box center [91, 269] width 14 height 10
type input "8"
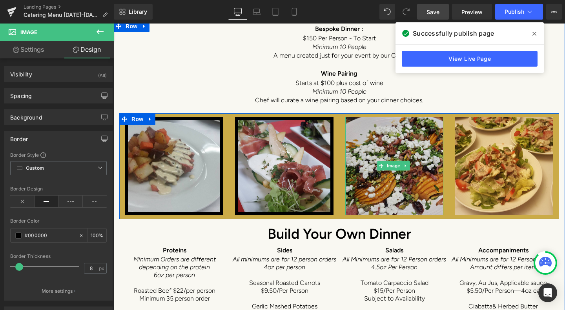
click at [376, 143] on img at bounding box center [394, 166] width 98 height 98
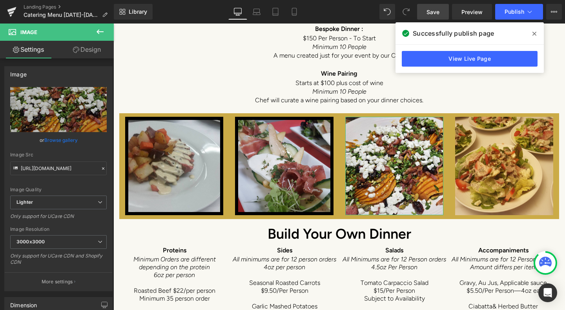
click at [92, 49] on link "Design" at bounding box center [86, 50] width 57 height 18
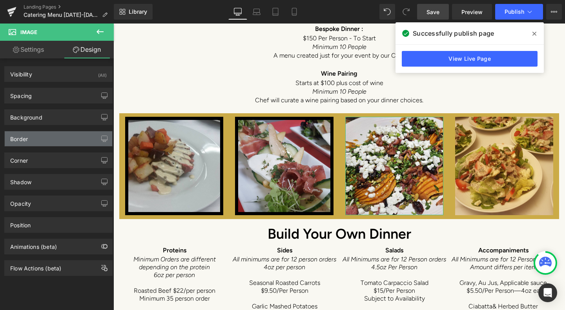
click at [38, 141] on div "Border" at bounding box center [59, 138] width 108 height 15
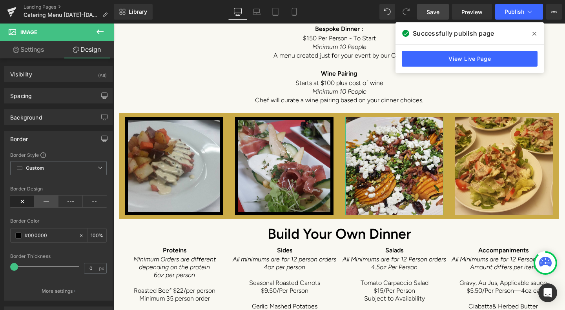
click at [48, 201] on icon at bounding box center [47, 202] width 24 height 12
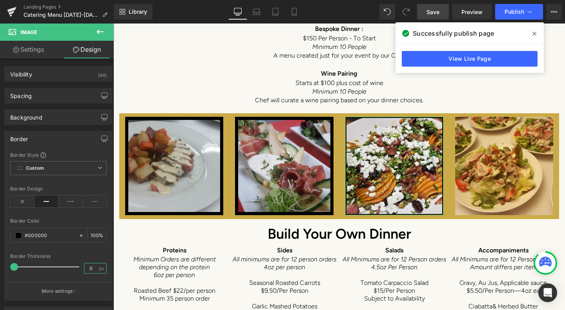
click at [89, 268] on input "0" at bounding box center [91, 269] width 14 height 10
type input "8"
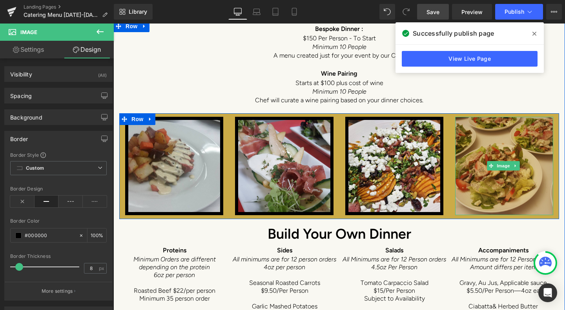
click at [516, 135] on img at bounding box center [504, 166] width 98 height 98
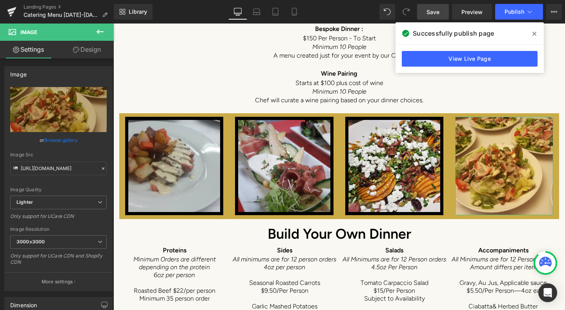
click at [82, 55] on link "Design" at bounding box center [86, 50] width 57 height 18
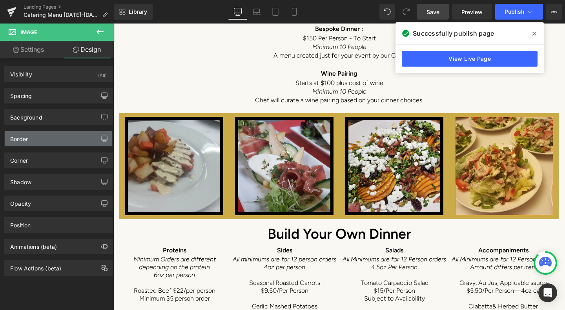
click at [63, 141] on div "Border" at bounding box center [59, 138] width 108 height 15
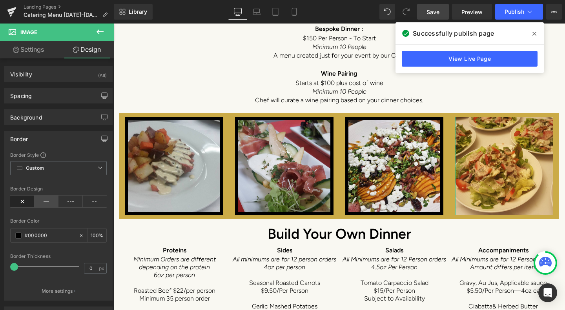
click at [45, 201] on icon at bounding box center [47, 202] width 24 height 12
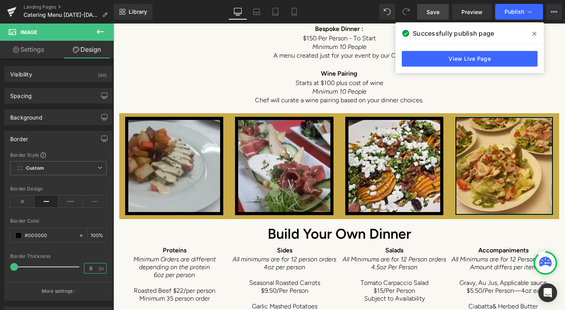
click at [89, 268] on input "0" at bounding box center [91, 269] width 14 height 10
type input "8"
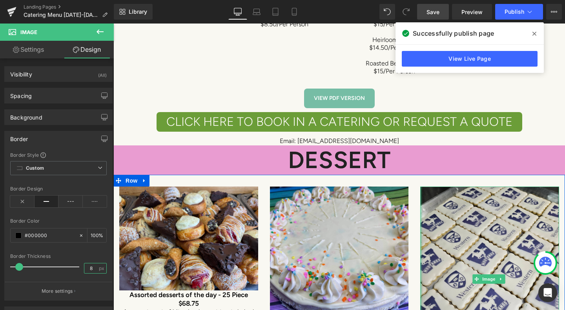
scroll to position [4866, 0]
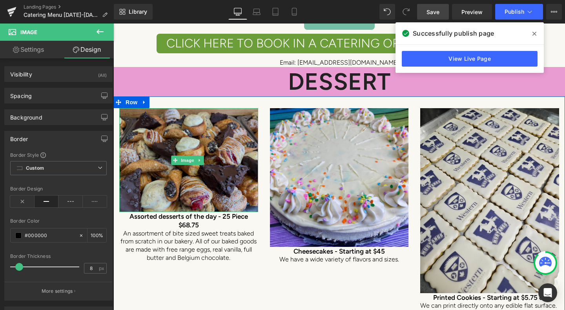
click at [241, 118] on img at bounding box center [188, 160] width 139 height 104
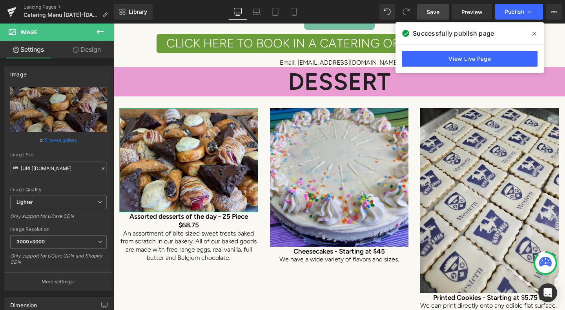
click at [93, 51] on link "Design" at bounding box center [86, 50] width 57 height 18
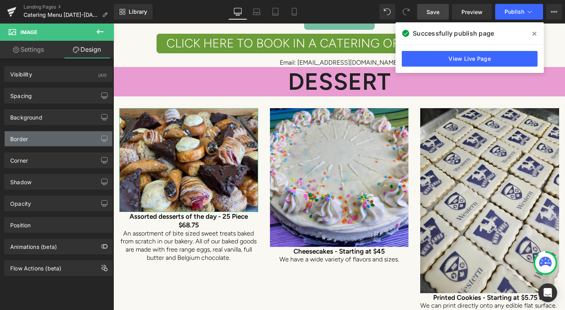
click at [53, 136] on div "Border" at bounding box center [59, 138] width 108 height 15
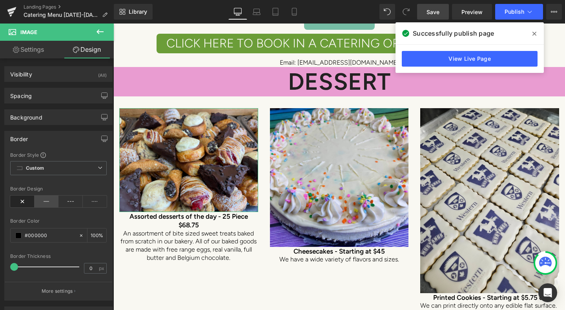
click at [49, 201] on icon at bounding box center [47, 202] width 24 height 12
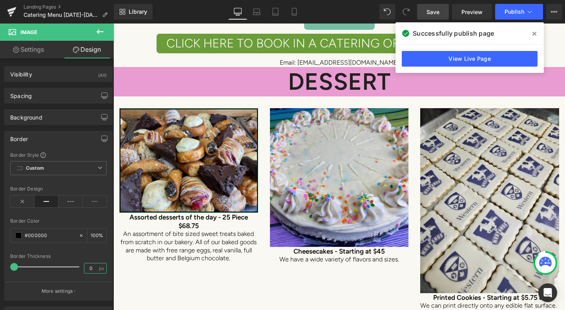
click at [92, 270] on input "0" at bounding box center [91, 269] width 14 height 10
type input "8"
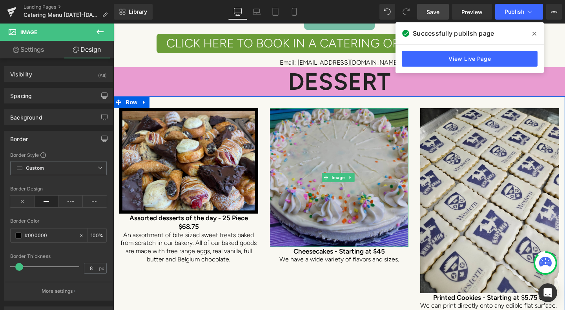
click at [331, 108] on img at bounding box center [339, 177] width 139 height 139
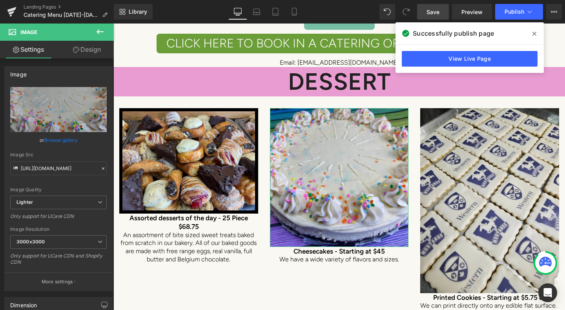
click at [94, 51] on link "Design" at bounding box center [86, 50] width 57 height 18
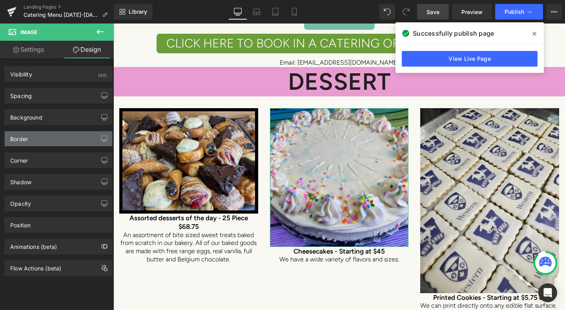
click at [30, 137] on div "Border" at bounding box center [59, 138] width 108 height 15
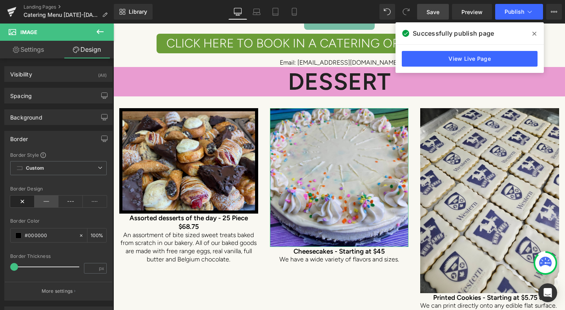
click at [39, 201] on icon at bounding box center [47, 202] width 24 height 12
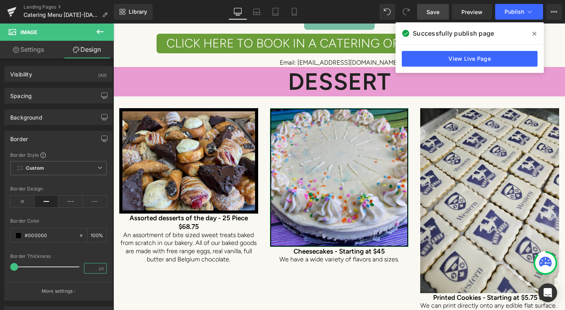
click at [89, 268] on input "number" at bounding box center [91, 269] width 14 height 10
type input "8"
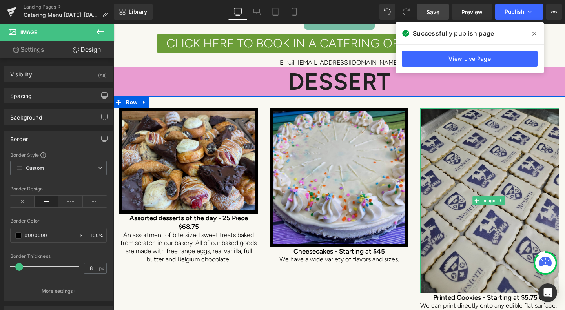
click at [502, 108] on img at bounding box center [489, 200] width 139 height 185
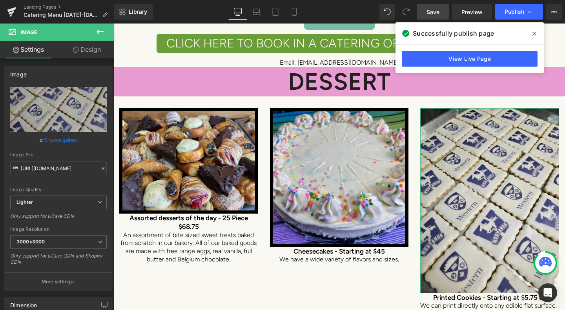
click at [83, 50] on link "Design" at bounding box center [86, 50] width 57 height 18
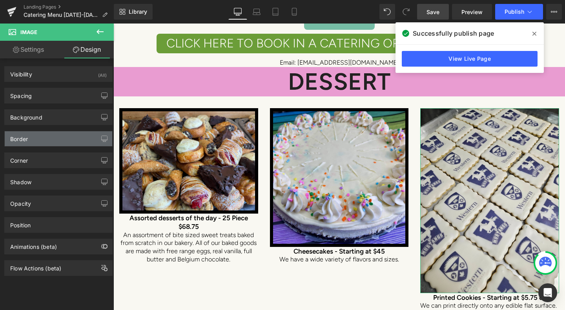
click at [35, 139] on div "Border" at bounding box center [59, 138] width 108 height 15
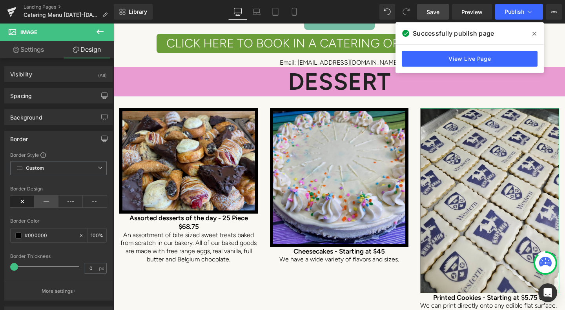
click at [44, 201] on icon at bounding box center [47, 202] width 24 height 12
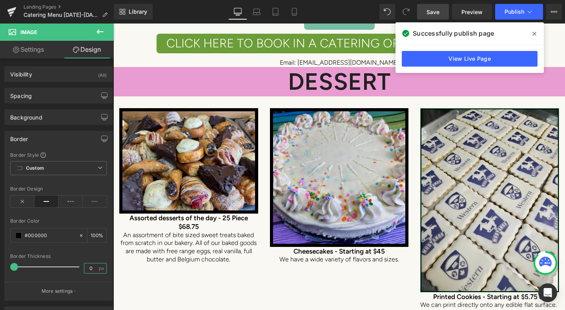
click at [88, 268] on input "0" at bounding box center [91, 269] width 14 height 10
type input "8"
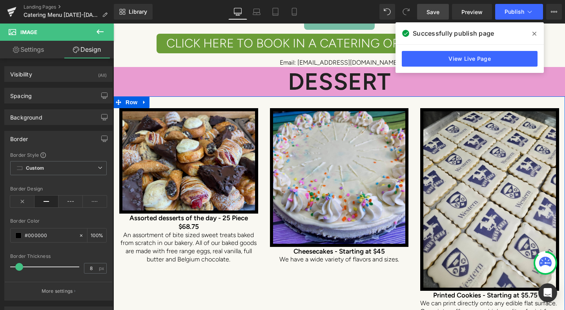
click at [272, 252] on div "Image Assorted desserts of the day - 25 Piece $68.75 Heading An assortment of b…" at bounding box center [339, 217] width 452 height 240
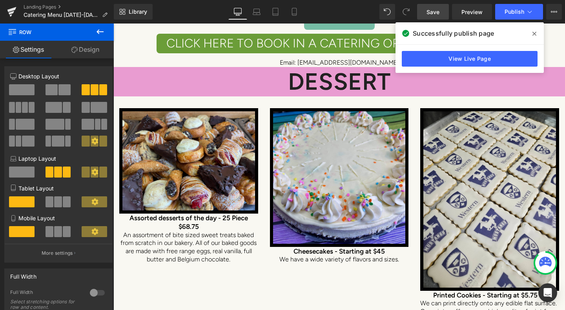
click at [537, 32] on span at bounding box center [534, 33] width 13 height 13
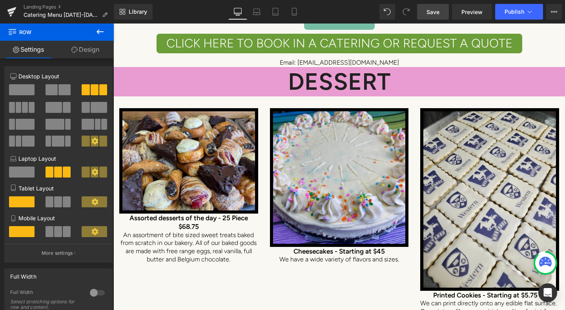
click at [438, 9] on span "Save" at bounding box center [433, 12] width 13 height 8
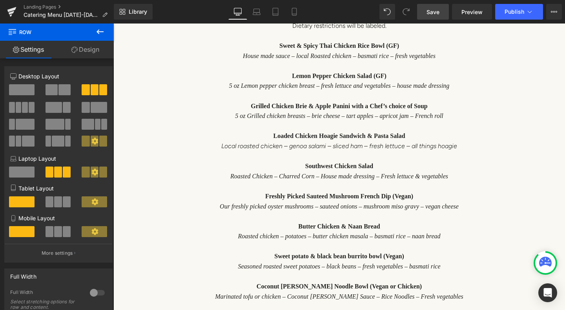
scroll to position [3021, 0]
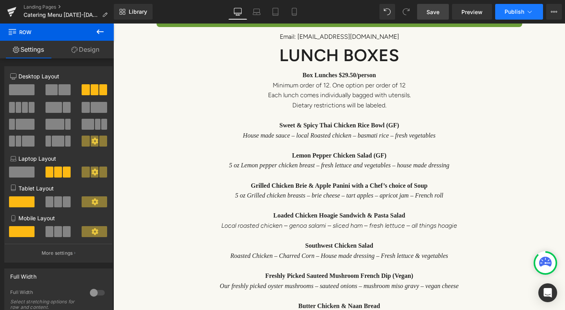
click at [532, 17] on button "Publish" at bounding box center [519, 12] width 48 height 16
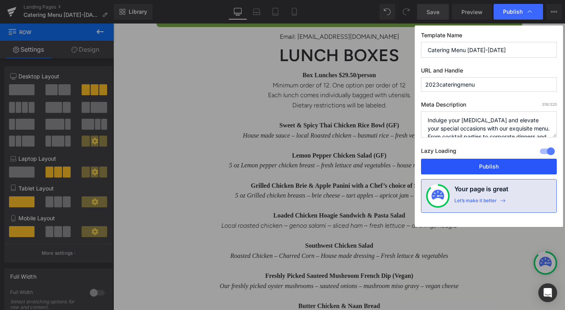
click at [499, 169] on button "Publish" at bounding box center [489, 167] width 136 height 16
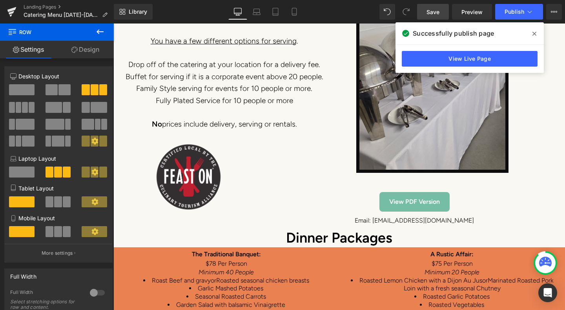
scroll to position [3728, 0]
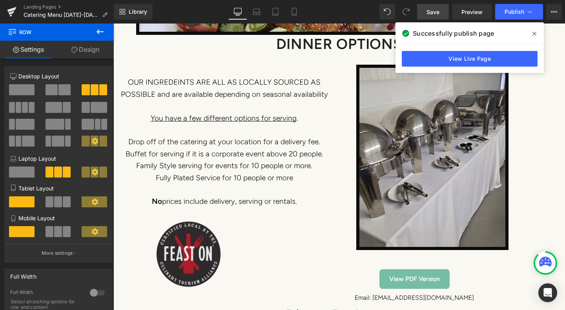
click at [204, 232] on img at bounding box center [188, 254] width 69 height 69
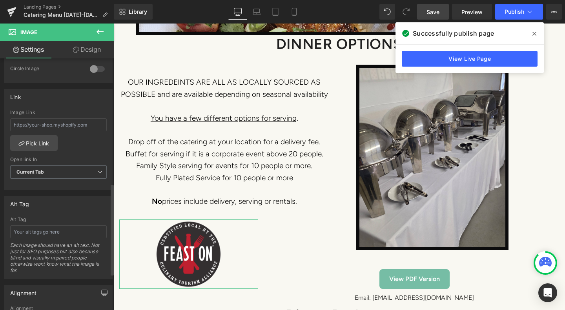
scroll to position [444, 0]
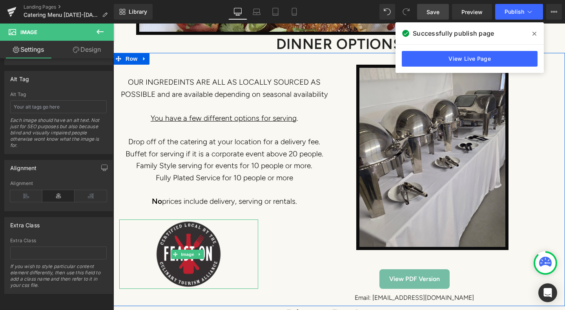
click at [130, 227] on div at bounding box center [188, 254] width 139 height 69
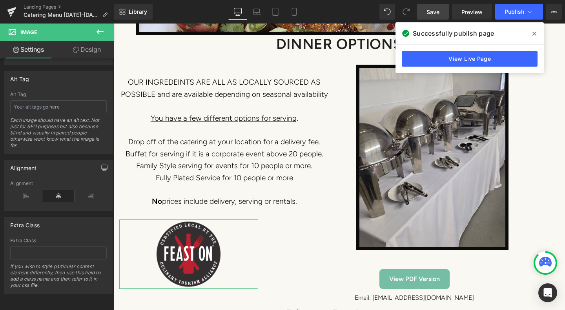
click at [93, 47] on link "Design" at bounding box center [86, 50] width 57 height 18
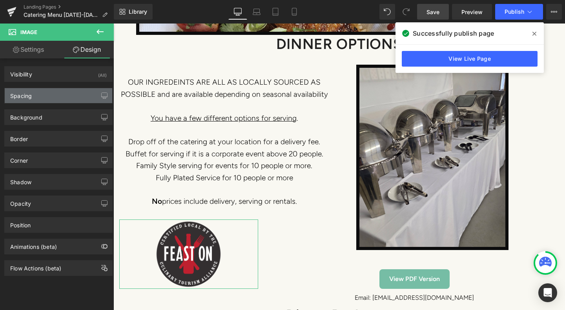
click at [53, 97] on div "Spacing" at bounding box center [59, 95] width 108 height 15
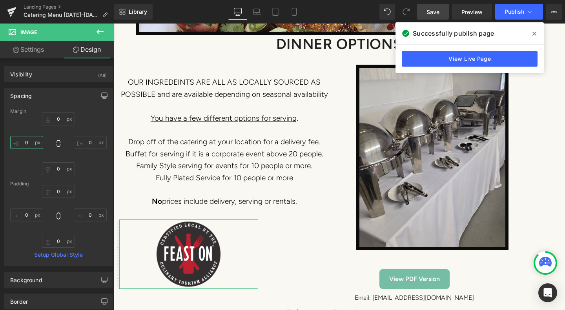
click at [33, 143] on input "0" at bounding box center [26, 142] width 33 height 13
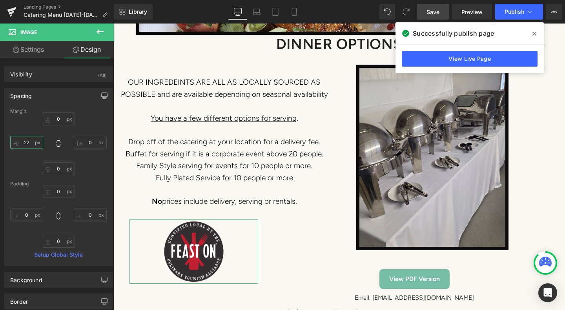
type input "28"
click at [32, 213] on input "0" at bounding box center [26, 215] width 33 height 13
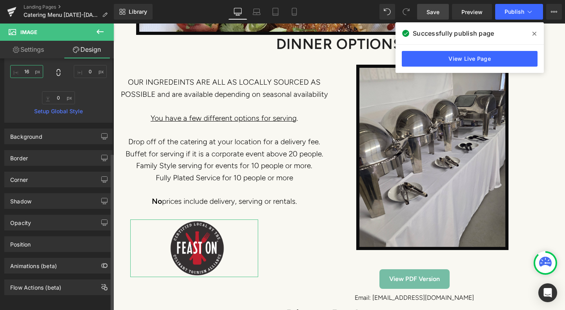
scroll to position [151, 0]
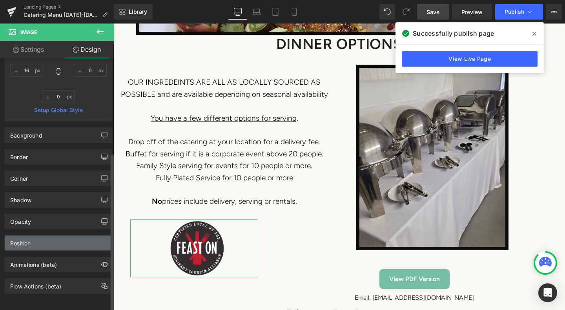
click at [53, 236] on div "Position" at bounding box center [59, 243] width 108 height 15
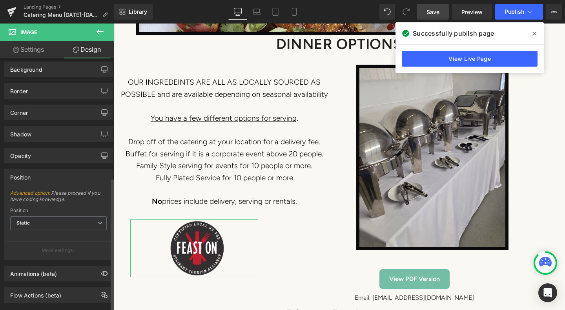
scroll to position [226, 0]
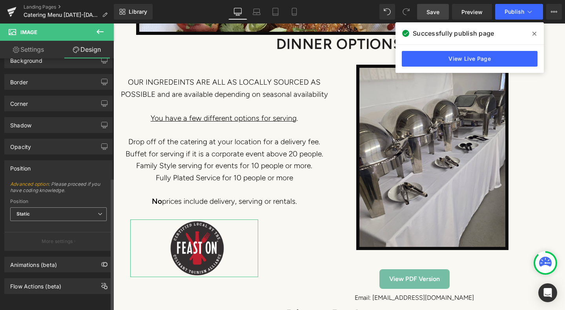
click at [98, 212] on icon at bounding box center [100, 214] width 5 height 5
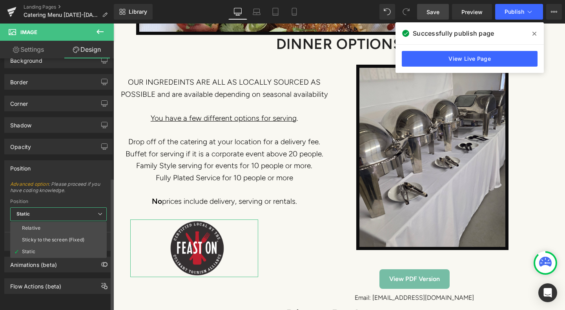
click at [98, 212] on icon at bounding box center [100, 214] width 5 height 5
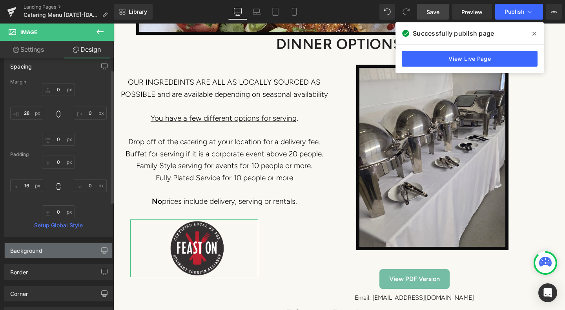
scroll to position [0, 0]
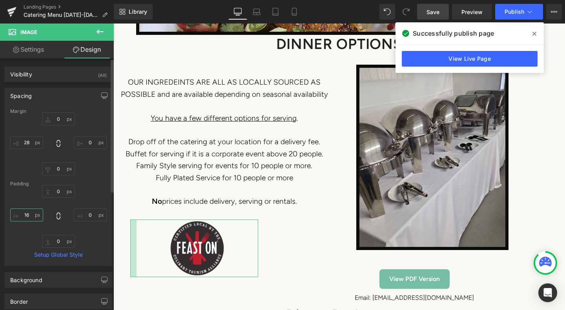
click at [31, 216] on input "16" at bounding box center [26, 215] width 33 height 13
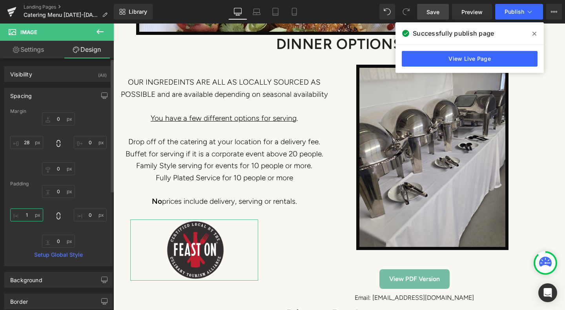
type input "0"
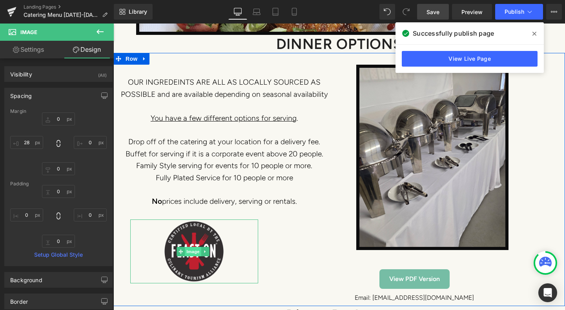
click at [188, 247] on span "Image" at bounding box center [193, 251] width 16 height 9
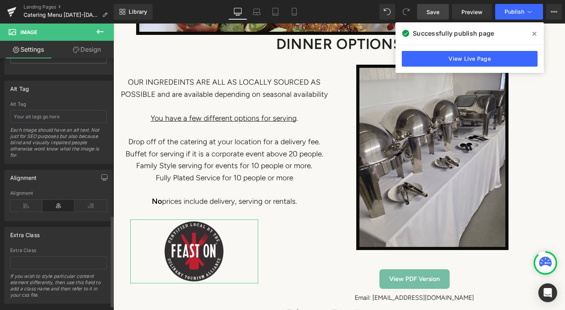
scroll to position [432, 0]
click at [89, 206] on icon at bounding box center [91, 204] width 32 height 12
click at [87, 202] on icon at bounding box center [91, 204] width 32 height 12
click at [50, 204] on icon at bounding box center [58, 204] width 32 height 12
click at [35, 204] on icon at bounding box center [26, 204] width 32 height 12
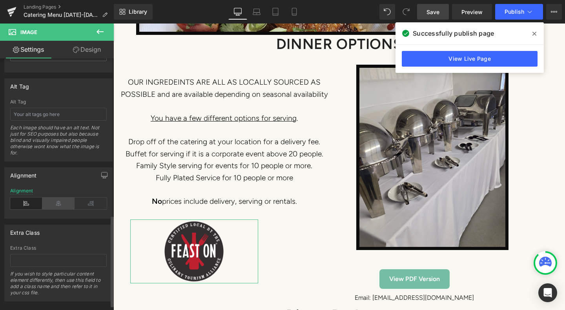
click at [57, 209] on icon at bounding box center [58, 204] width 32 height 12
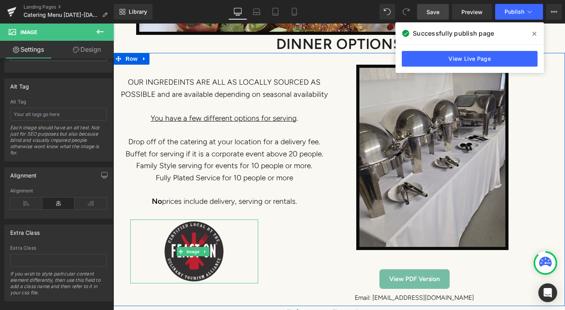
click at [248, 220] on div at bounding box center [194, 252] width 128 height 64
click at [264, 139] on div "Image View PDF Version Button Email: [EMAIL_ADDRESS][DOMAIN_NAME] Text Block" at bounding box center [414, 184] width 301 height 238
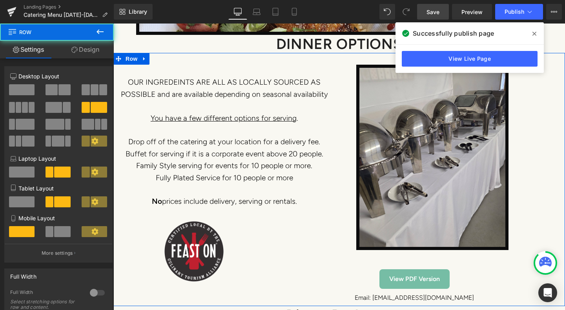
click at [264, 119] on div "Image View PDF Version Button Email: [EMAIL_ADDRESS][DOMAIN_NAME] Text Block" at bounding box center [414, 184] width 301 height 238
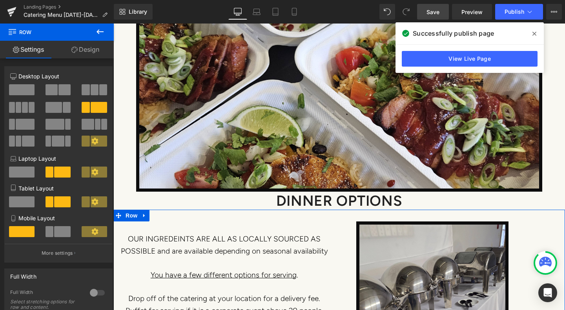
scroll to position [3649, 0]
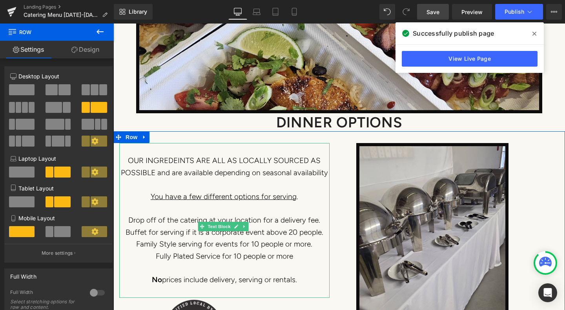
click at [232, 233] on p "Drop off of the catering at your location for a delivery fee. Buffet for servin…" at bounding box center [224, 245] width 210 height 60
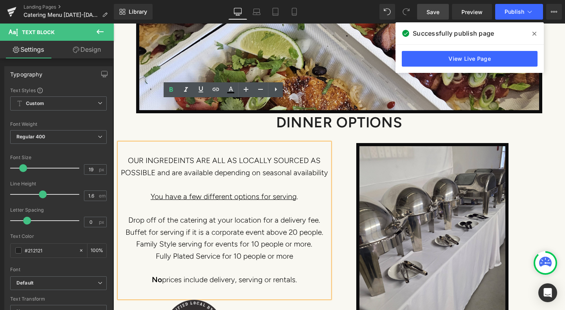
click at [290, 293] on div "Image View PDF Version Button Email: [EMAIL_ADDRESS][DOMAIN_NAME] Text Block" at bounding box center [414, 262] width 301 height 238
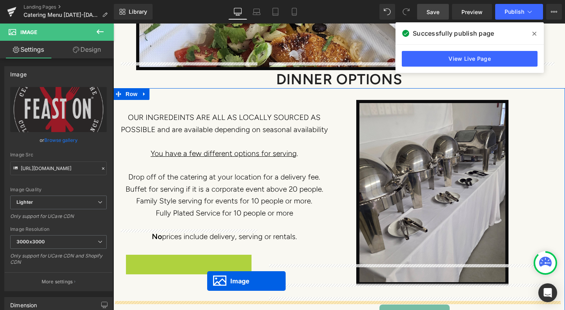
scroll to position [3696, 0]
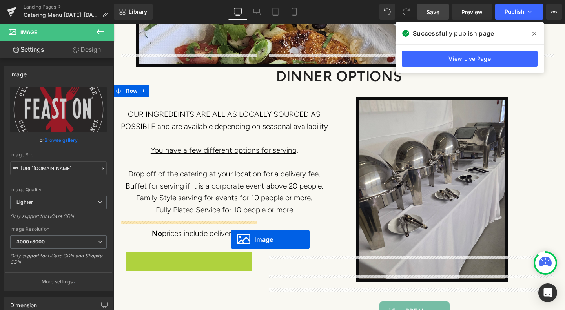
drag, startPoint x: 169, startPoint y: 299, endPoint x: 231, endPoint y: 240, distance: 85.8
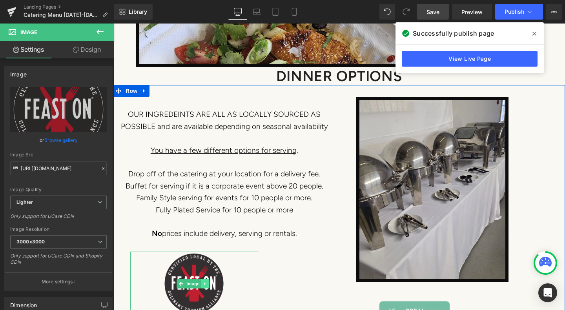
click at [207, 282] on icon at bounding box center [205, 284] width 4 height 5
click at [286, 190] on div "Image View PDF Version Button Email: [EMAIL_ADDRESS][DOMAIN_NAME] Text Block" at bounding box center [414, 216] width 301 height 238
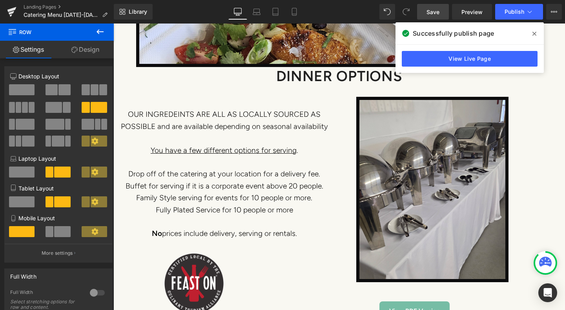
click at [535, 37] on span at bounding box center [534, 33] width 13 height 13
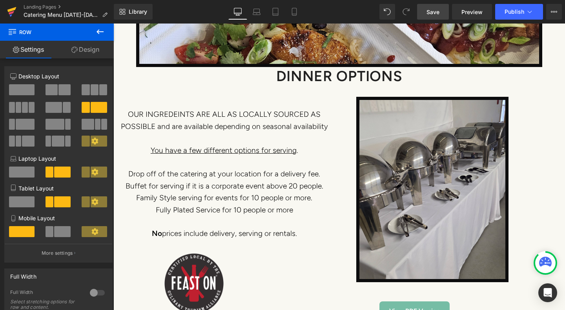
click at [7, 15] on icon at bounding box center [11, 12] width 9 height 20
click at [432, 9] on span "Save" at bounding box center [433, 12] width 13 height 8
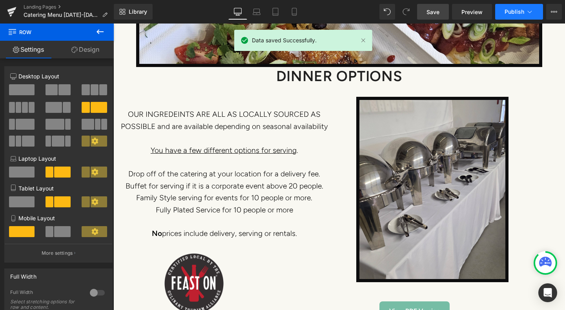
click at [513, 10] on span "Publish" at bounding box center [515, 12] width 20 height 6
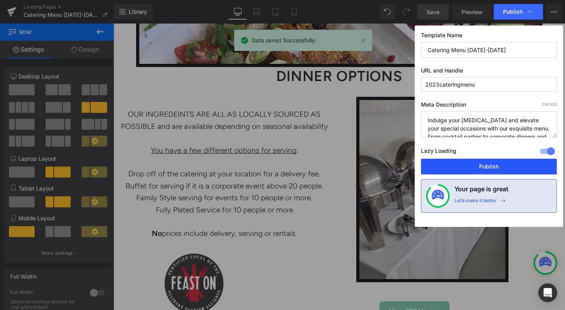
click at [487, 165] on button "Publish" at bounding box center [489, 167] width 136 height 16
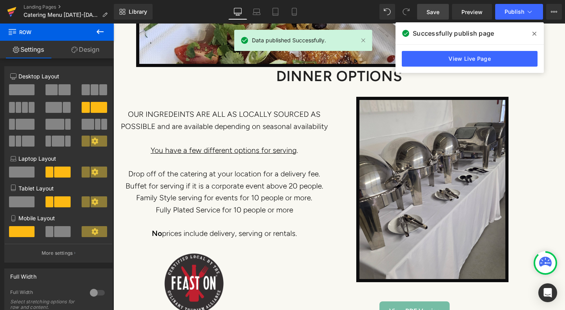
click at [16, 10] on link at bounding box center [12, 12] width 24 height 24
